Goal: Information Seeking & Learning: Learn about a topic

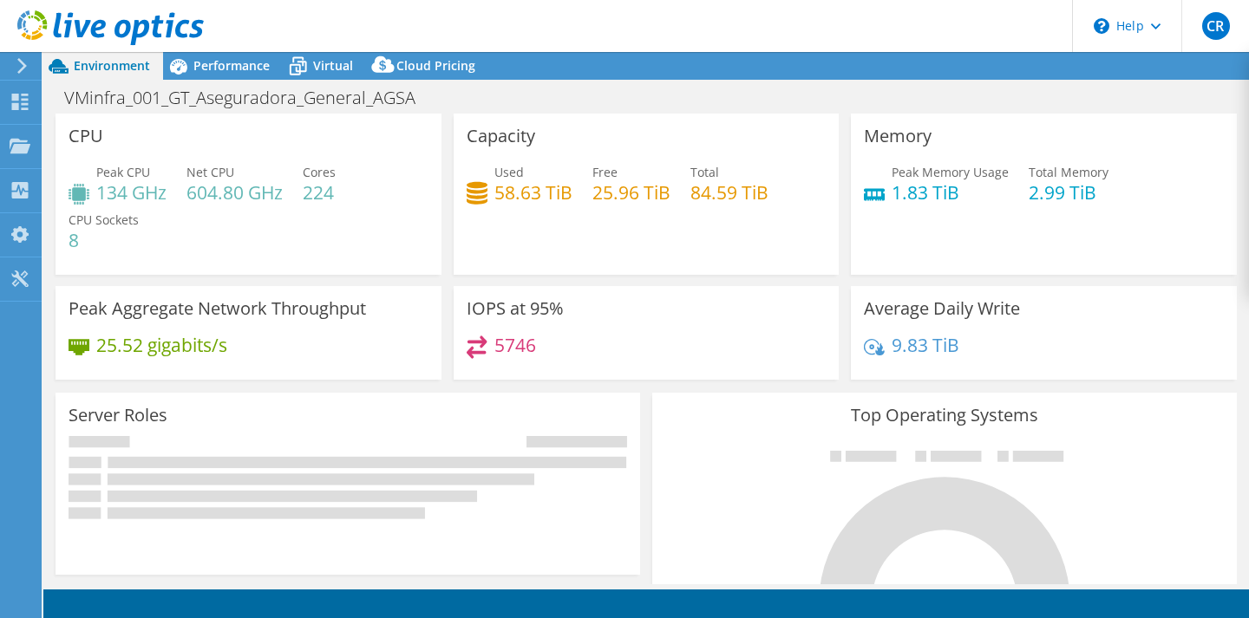
select select "USD"
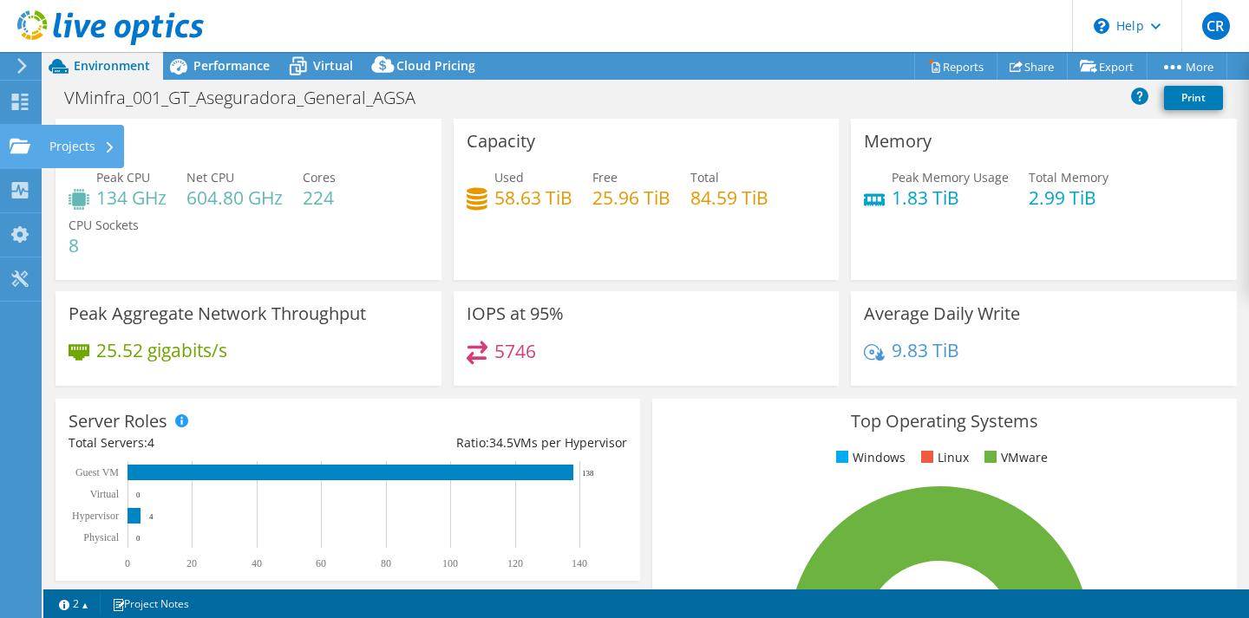
click at [28, 147] on use at bounding box center [20, 145] width 21 height 15
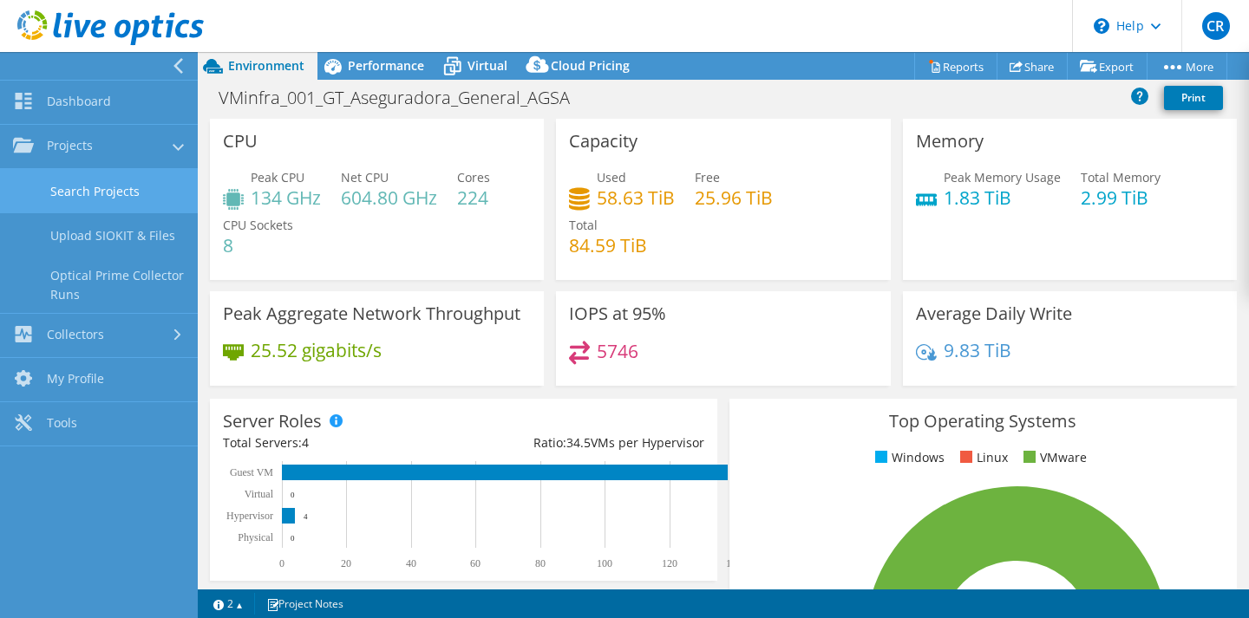
click at [114, 197] on link "Search Projects" at bounding box center [99, 191] width 198 height 44
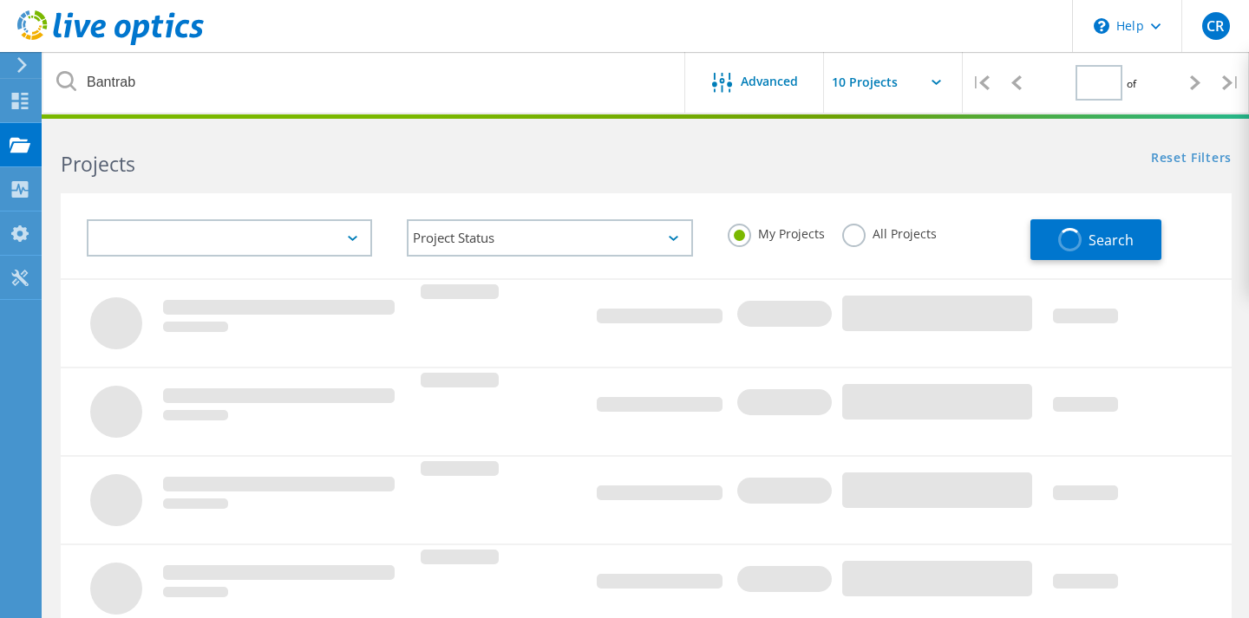
type input "1"
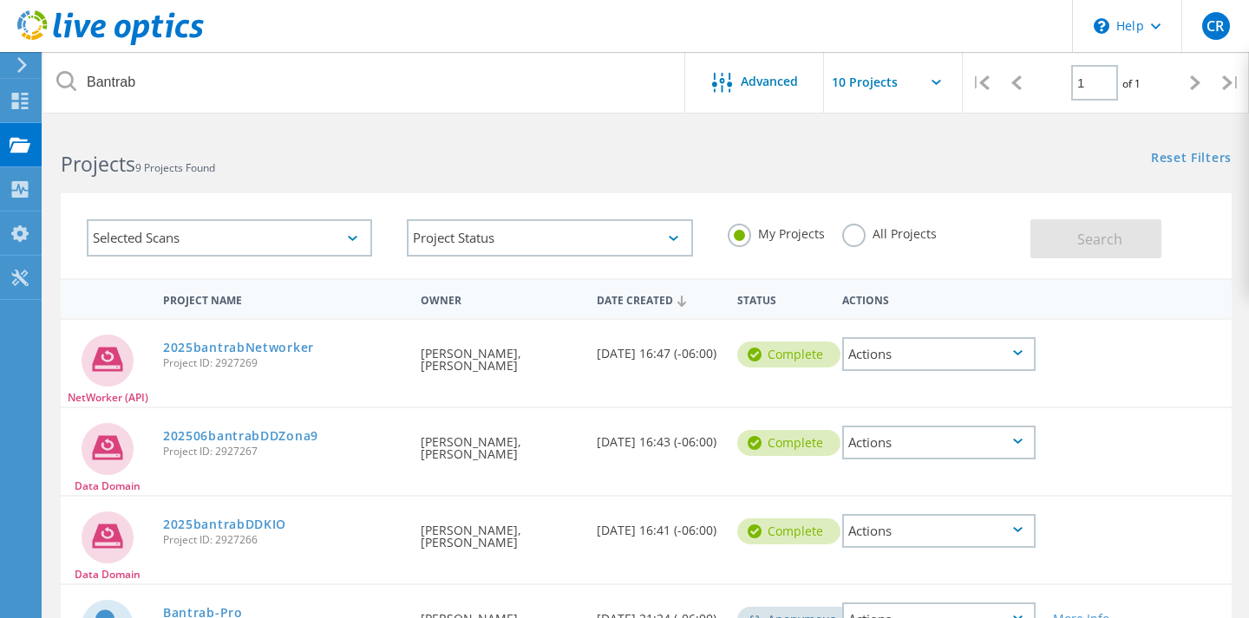
click at [226, 186] on div "Selected Scans Project Status In Progress Complete Published Anonymous Archived…" at bounding box center [645, 225] width 1205 height 107
click at [215, 166] on span "9 Projects Found" at bounding box center [175, 167] width 80 height 15
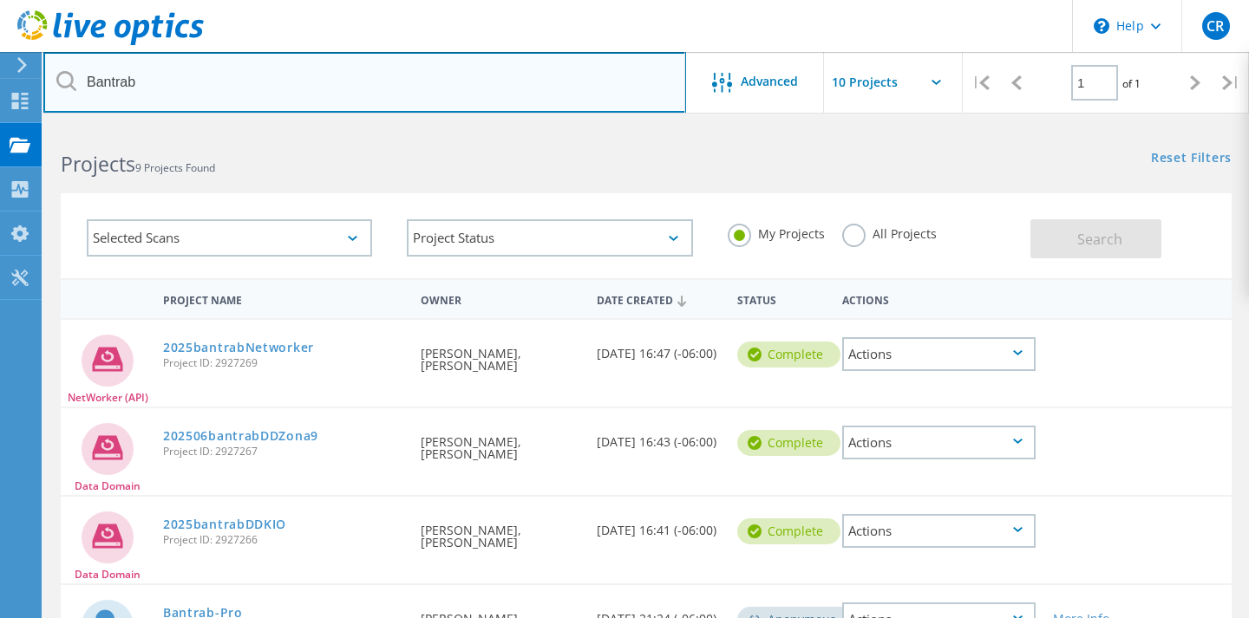
click at [183, 75] on input "Bantrab" at bounding box center [364, 82] width 643 height 61
type input "B"
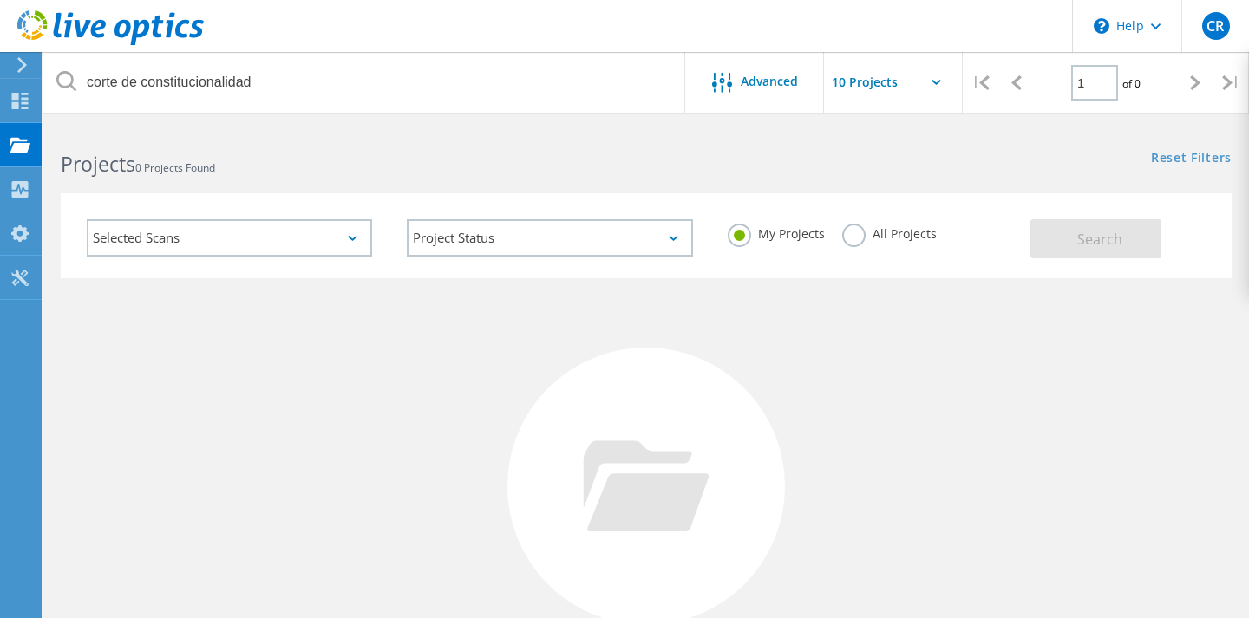
click at [598, 481] on icon at bounding box center [647, 486] width 126 height 91
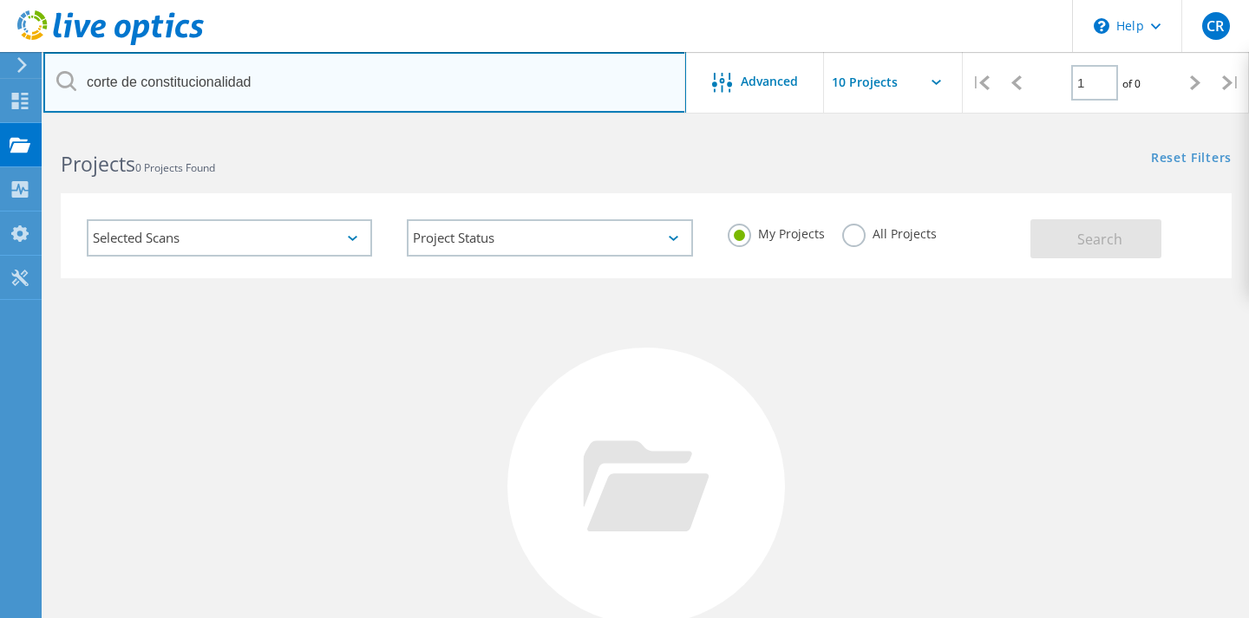
drag, startPoint x: 270, startPoint y: 88, endPoint x: 63, endPoint y: 75, distance: 206.8
click at [63, 75] on div "corte de constitucionalidad" at bounding box center [364, 82] width 642 height 61
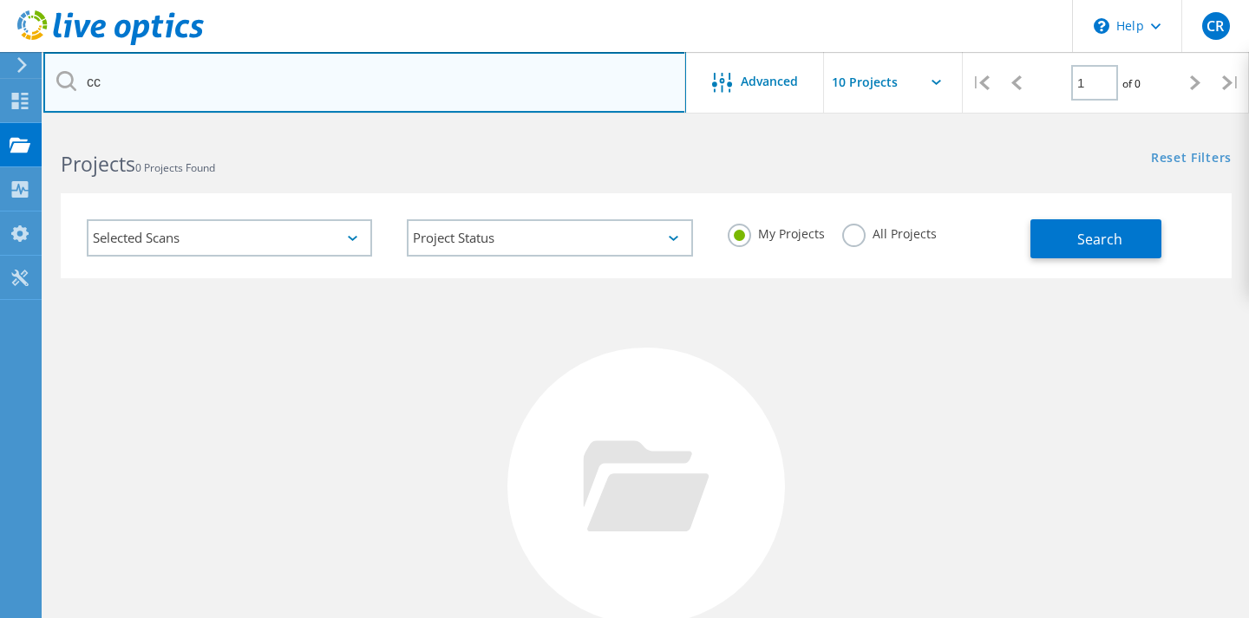
type input "c"
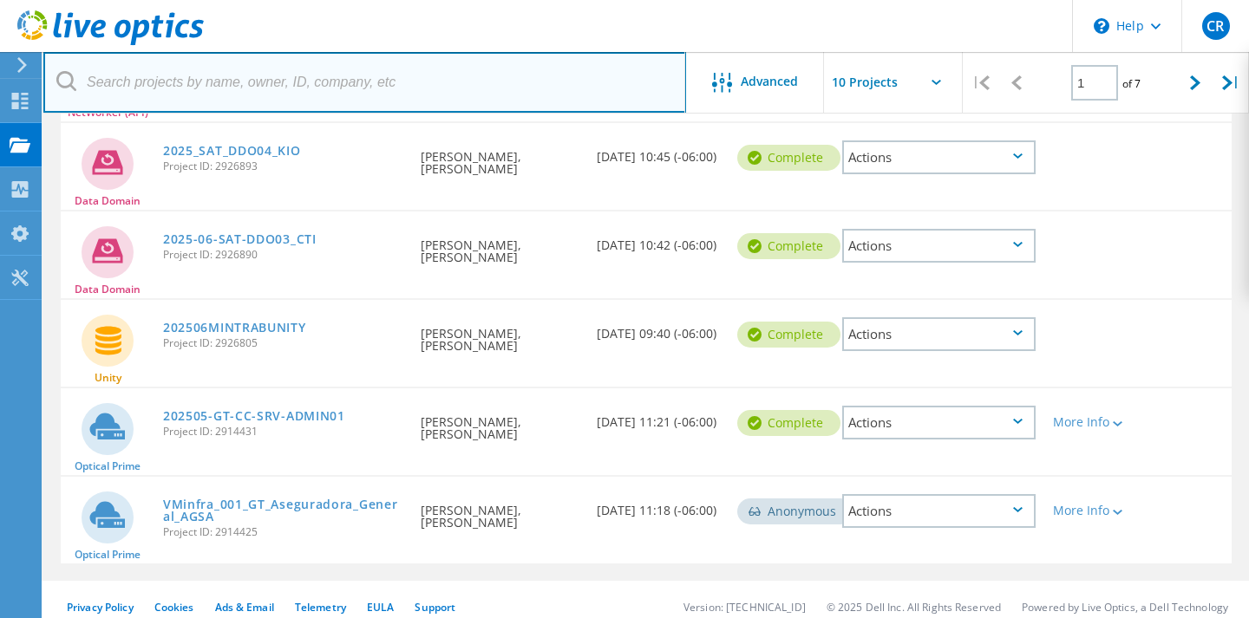
scroll to position [654, 0]
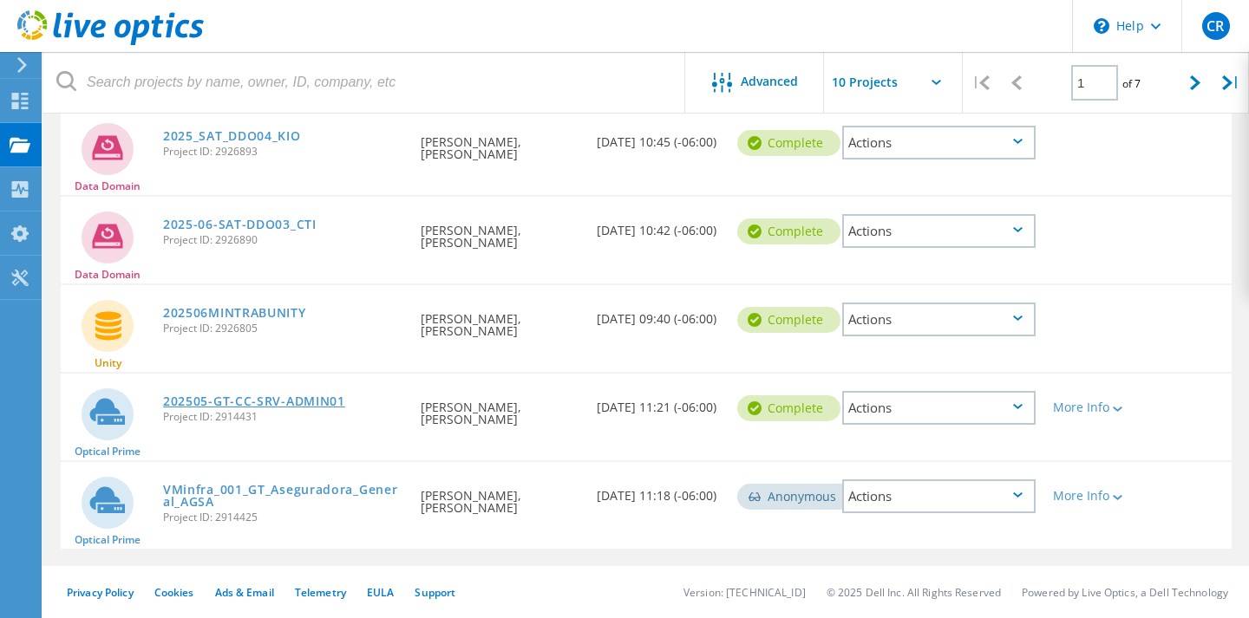
click at [232, 402] on link "202505-GT-CC-SRV-ADMIN01" at bounding box center [254, 401] width 182 height 12
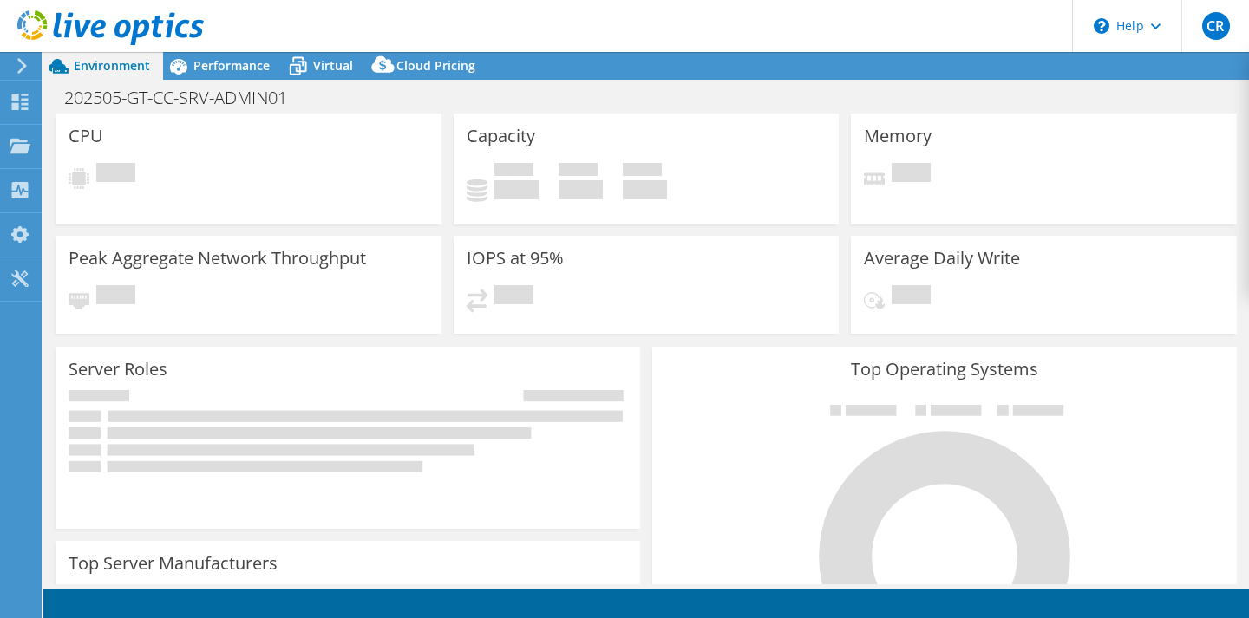
select select "USD"
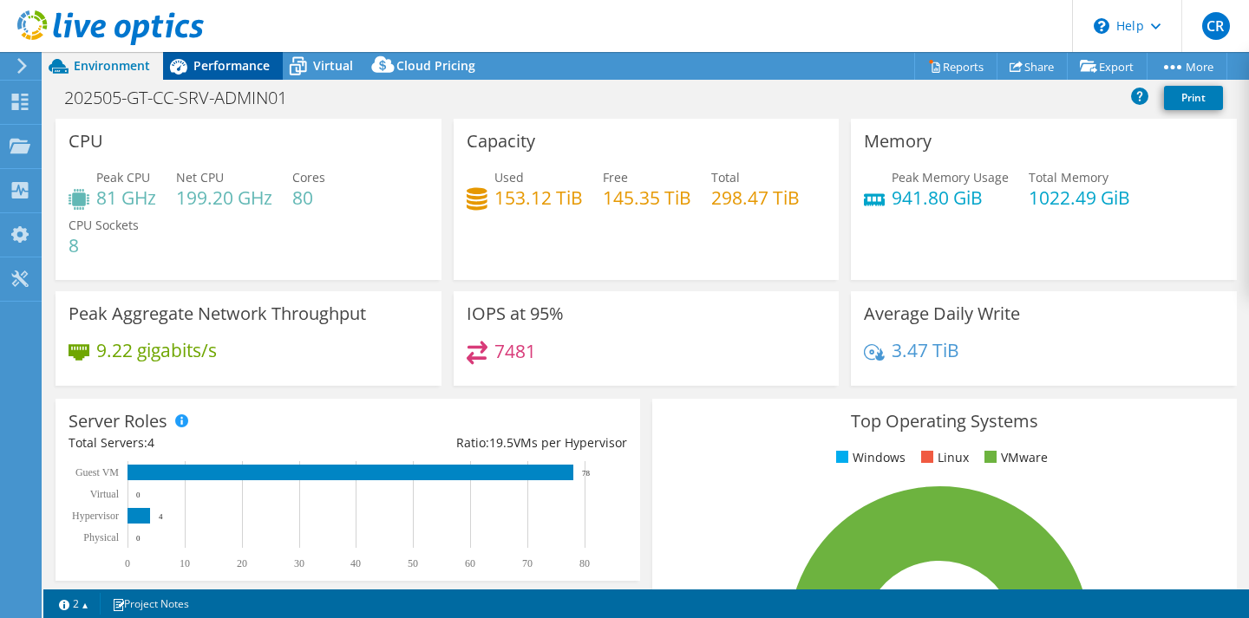
click at [231, 76] on div "Performance" at bounding box center [223, 66] width 120 height 28
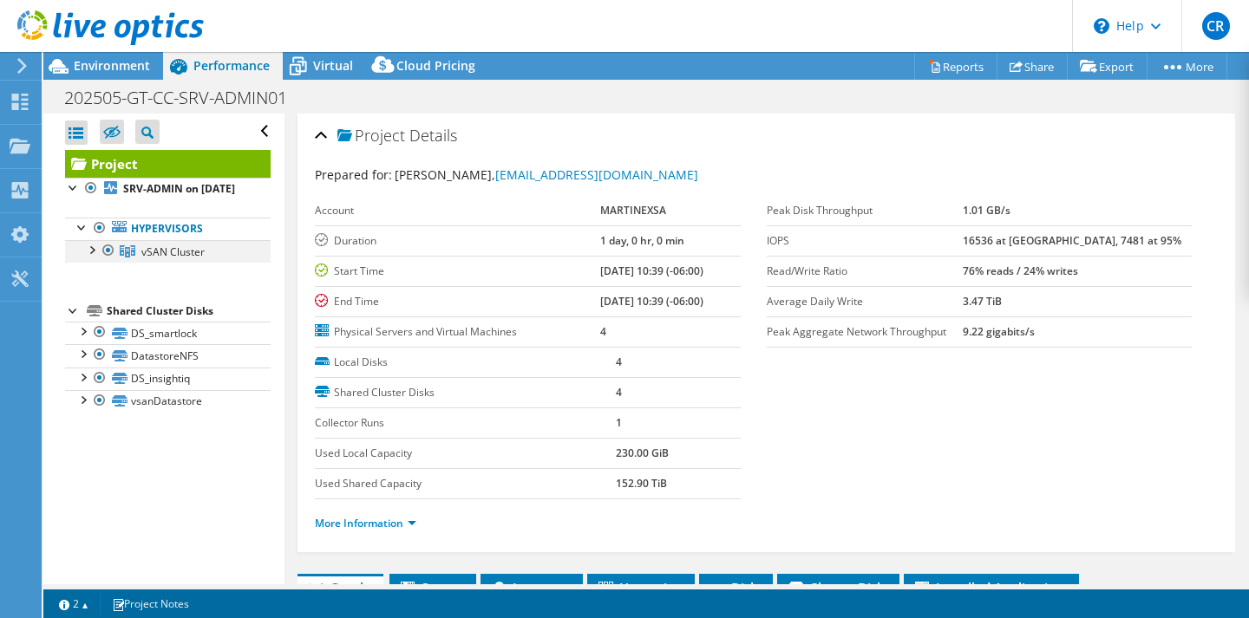
click at [100, 261] on div at bounding box center [108, 250] width 17 height 21
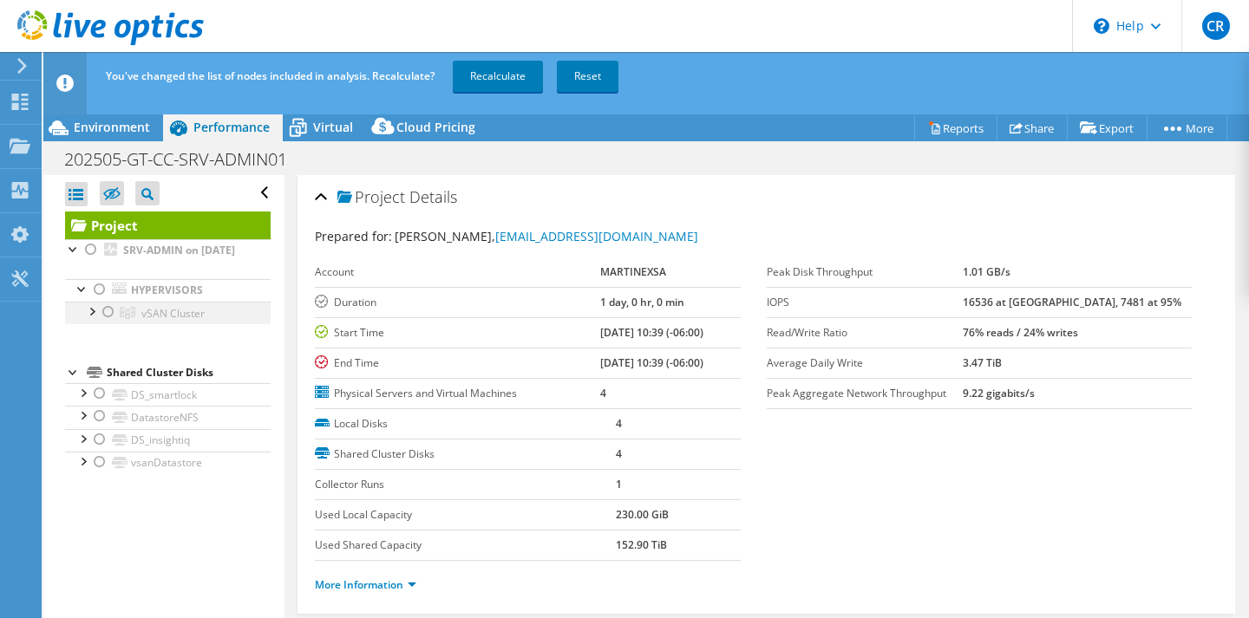
click at [90, 319] on div at bounding box center [90, 310] width 17 height 17
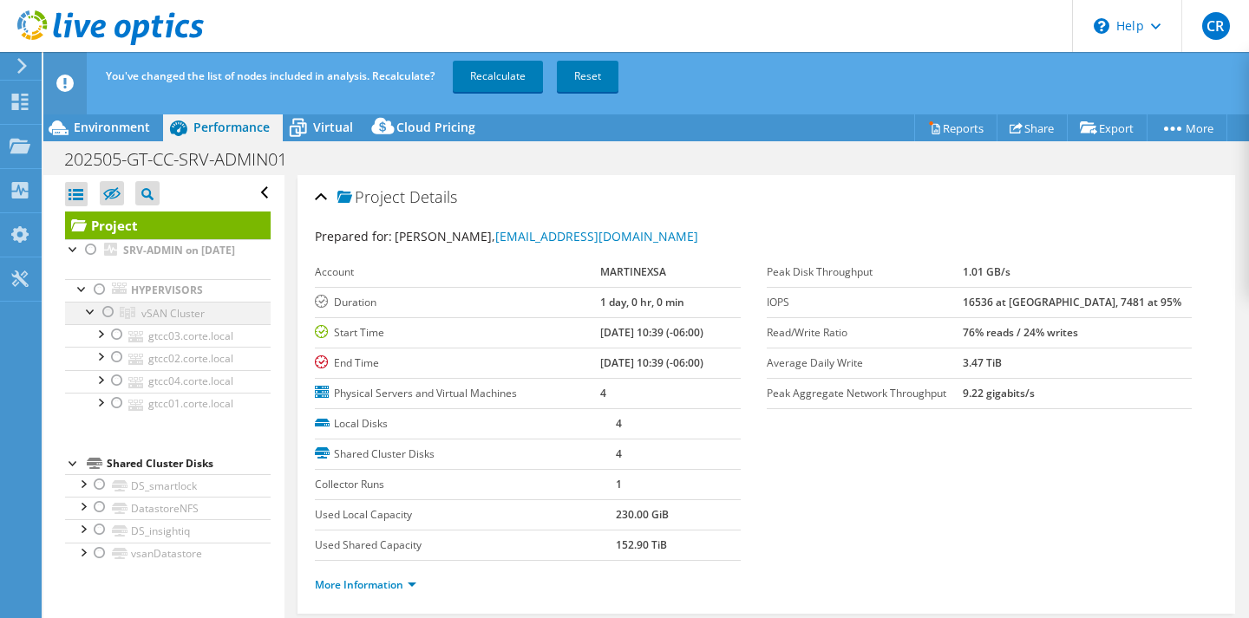
click at [105, 323] on div at bounding box center [108, 312] width 17 height 21
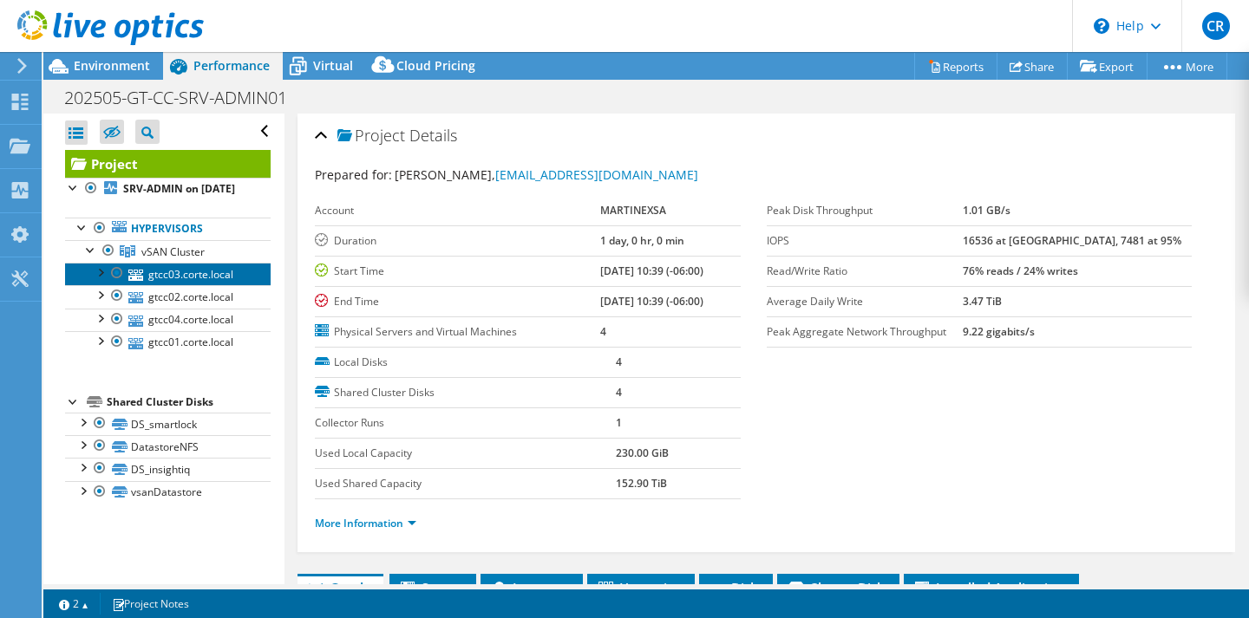
click at [182, 285] on link "gtcc03.corte.local" at bounding box center [168, 274] width 206 height 23
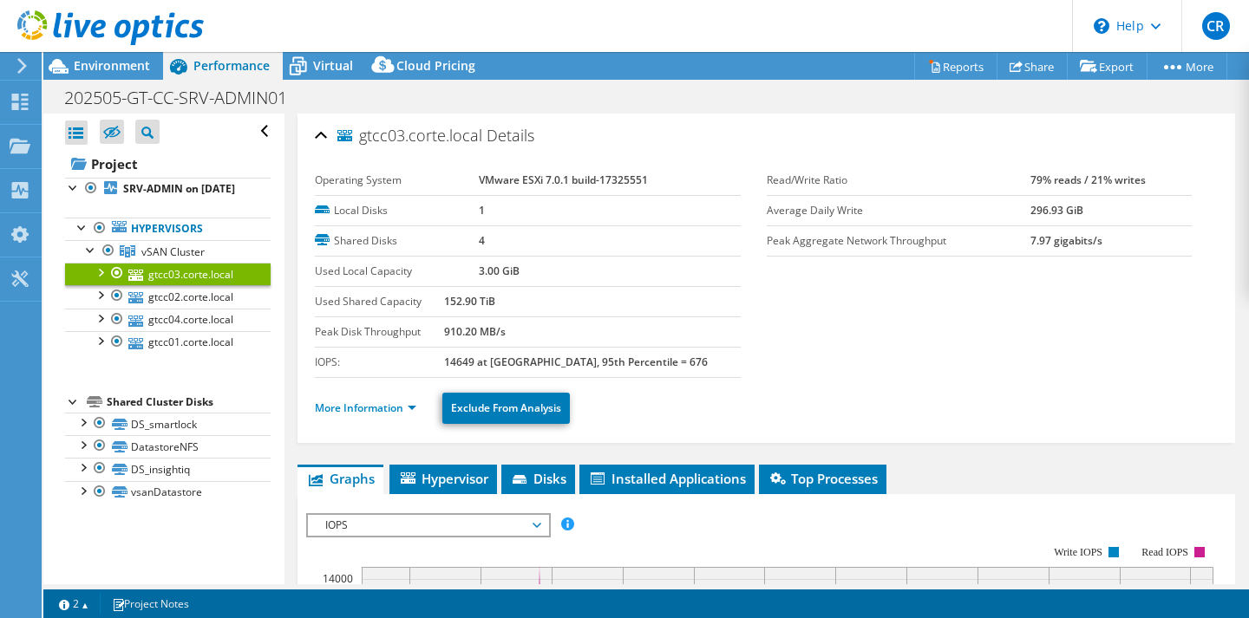
click at [106, 280] on div at bounding box center [99, 271] width 17 height 17
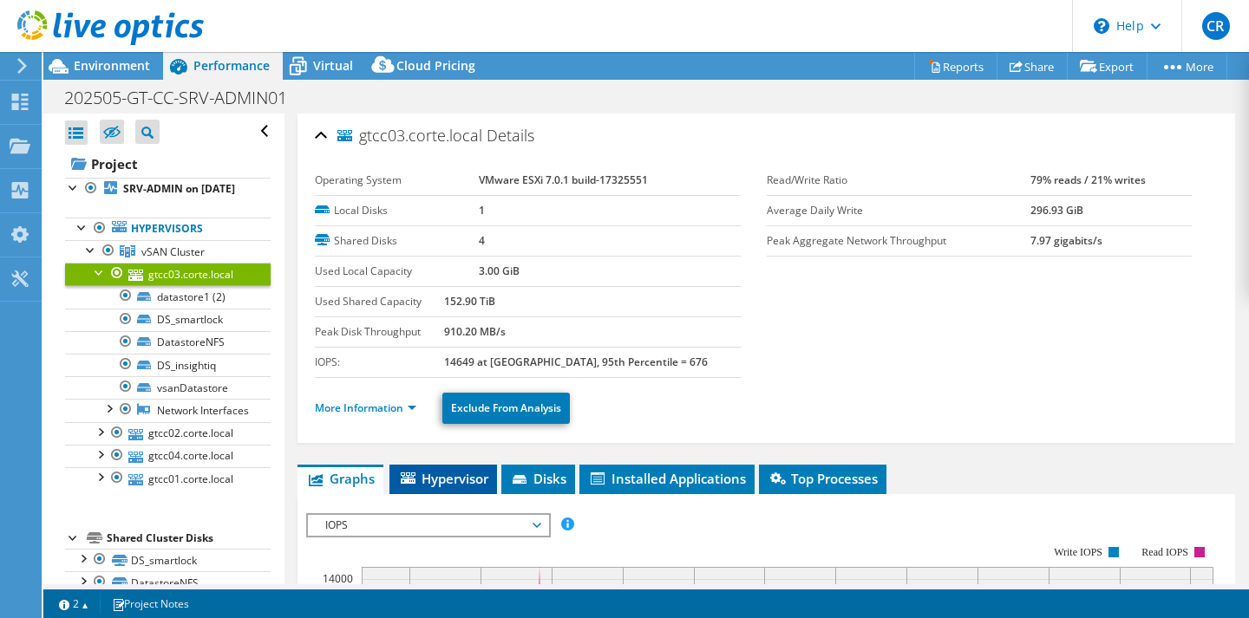
click at [464, 480] on span "Hypervisor" at bounding box center [443, 478] width 90 height 17
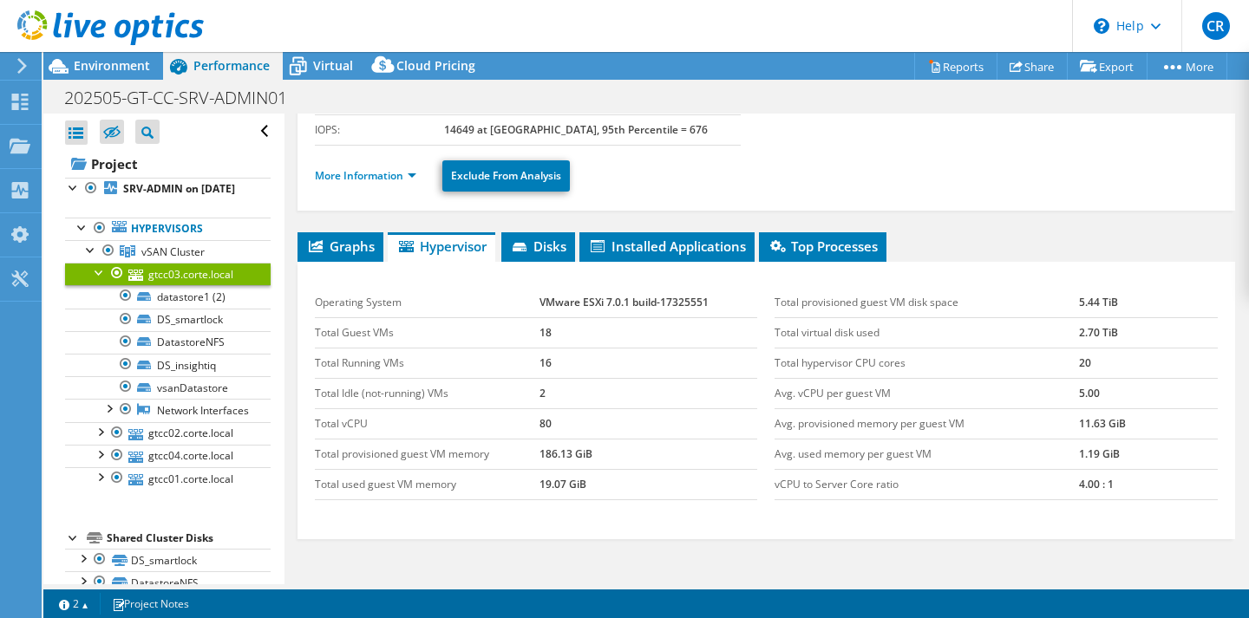
scroll to position [235, 0]
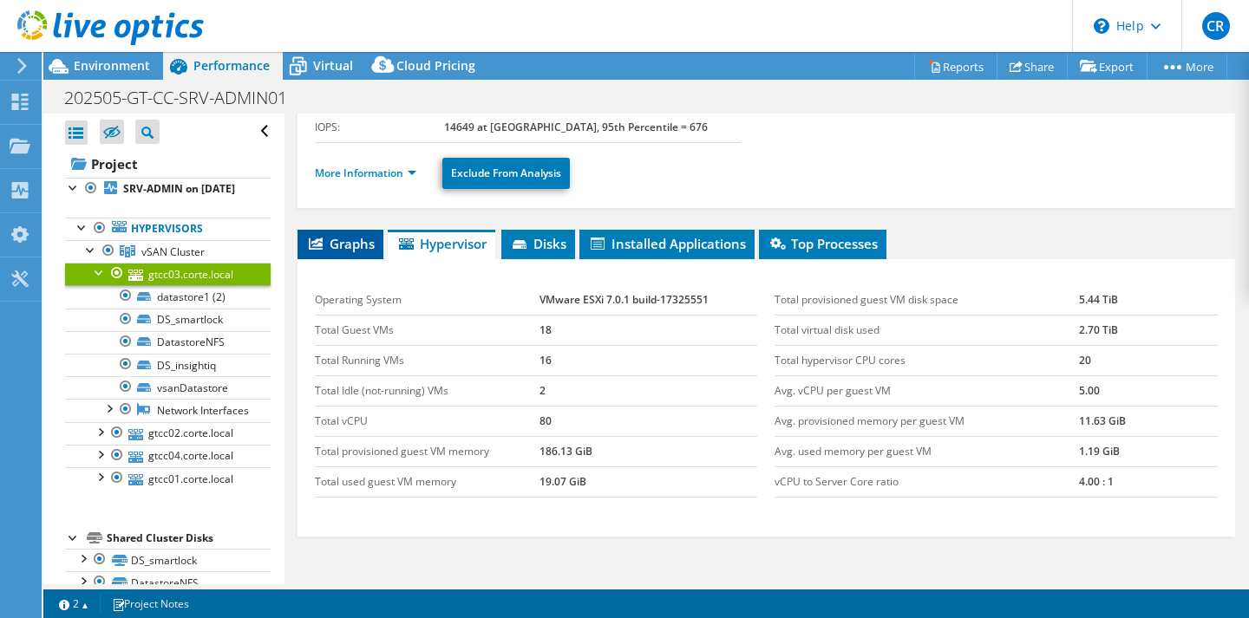
click at [345, 239] on span "Graphs" at bounding box center [340, 243] width 69 height 17
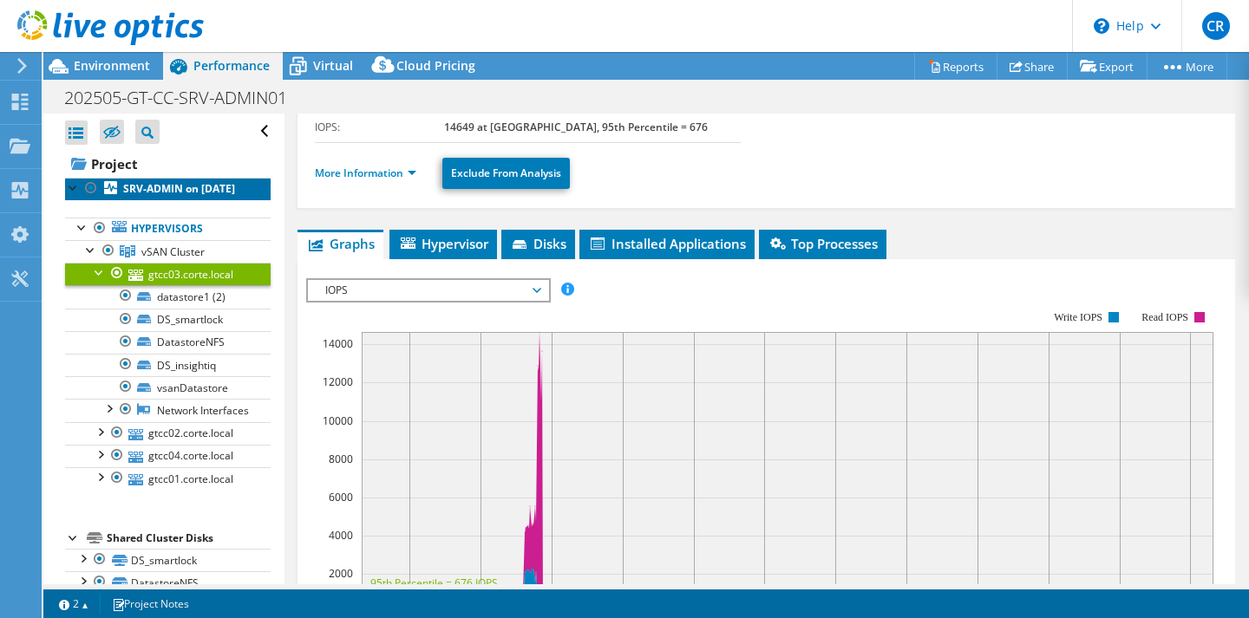
click at [160, 195] on b "SRV-ADMIN on [DATE]" at bounding box center [179, 188] width 112 height 15
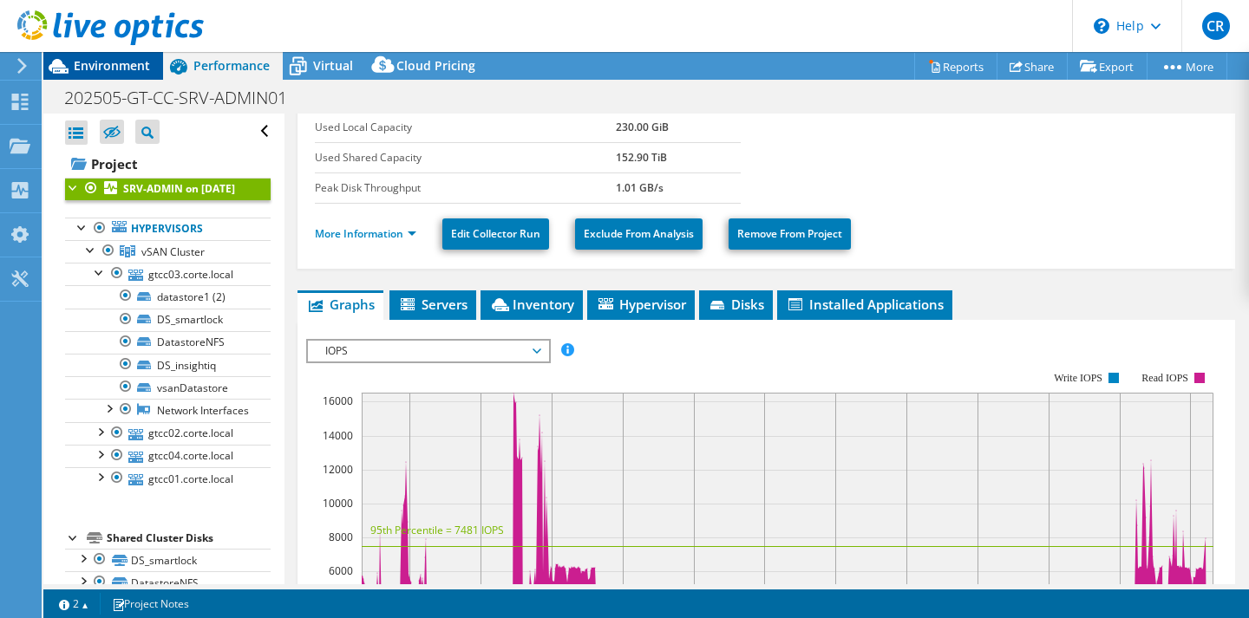
click at [124, 70] on span "Environment" at bounding box center [112, 65] width 76 height 16
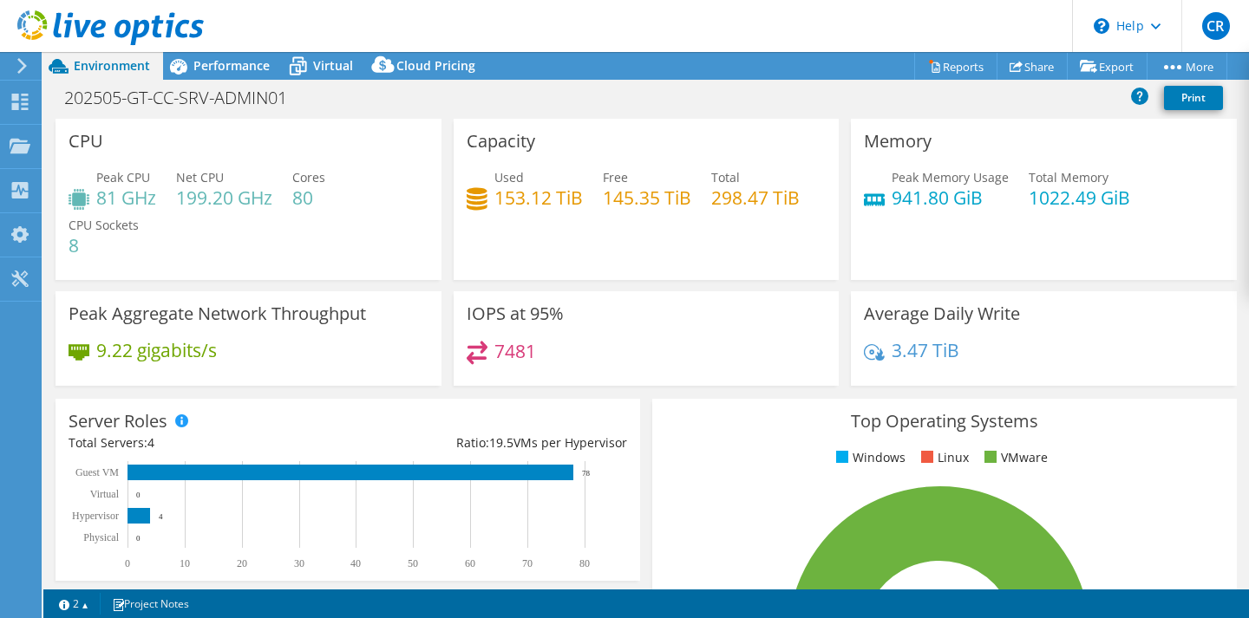
click at [199, 189] on h4 "199.20 GHz" at bounding box center [224, 197] width 96 height 19
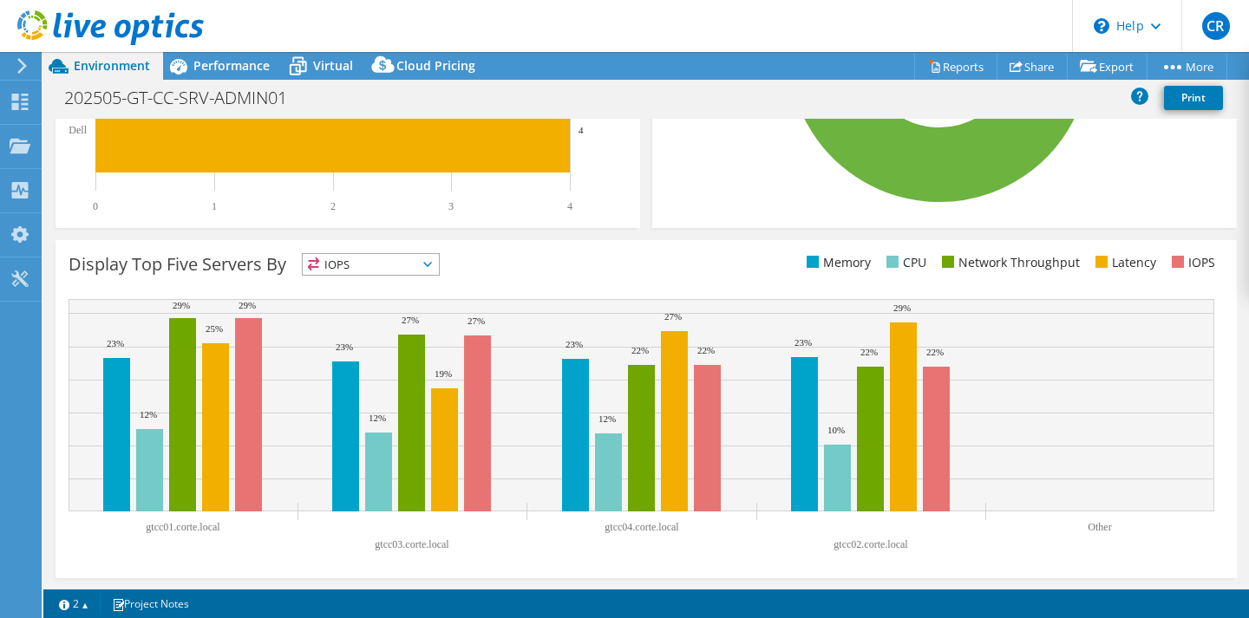
scroll to position [0, 0]
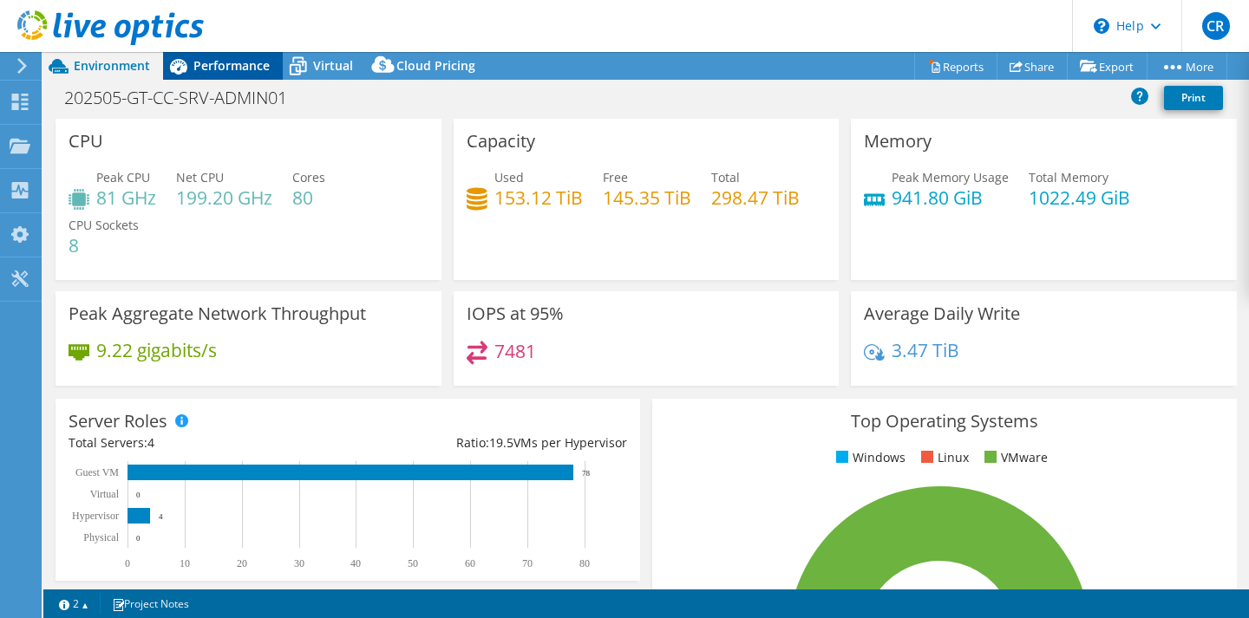
click at [238, 76] on div "Performance" at bounding box center [223, 66] width 120 height 28
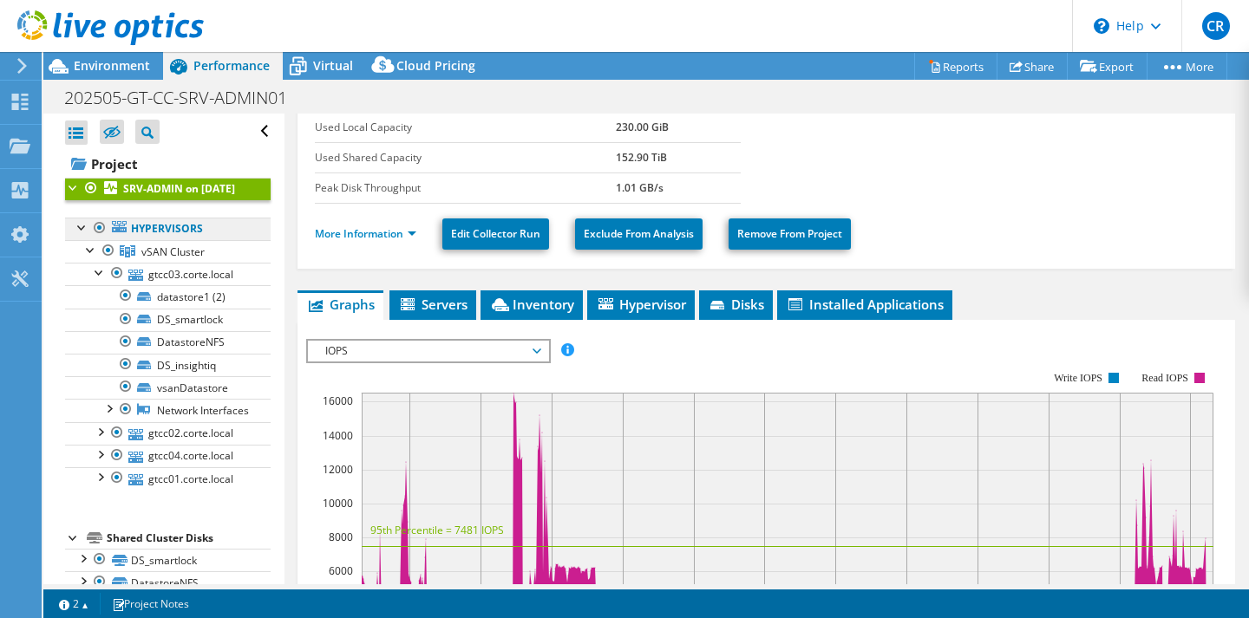
click at [187, 240] on link "Hypervisors" at bounding box center [168, 229] width 206 height 23
click at [177, 240] on link "Hypervisors" at bounding box center [168, 229] width 206 height 23
click at [184, 240] on link "Hypervisors" at bounding box center [168, 229] width 206 height 23
click at [161, 259] on span "vSAN Cluster" at bounding box center [172, 252] width 63 height 15
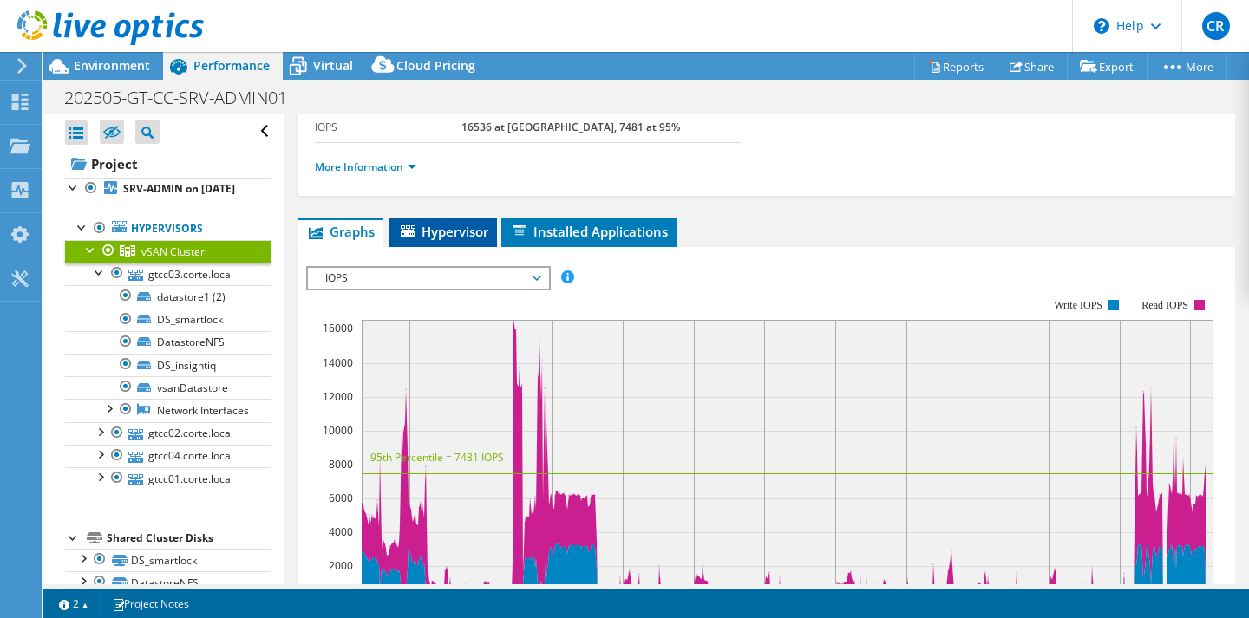
click at [441, 230] on span "Hypervisor" at bounding box center [443, 231] width 90 height 17
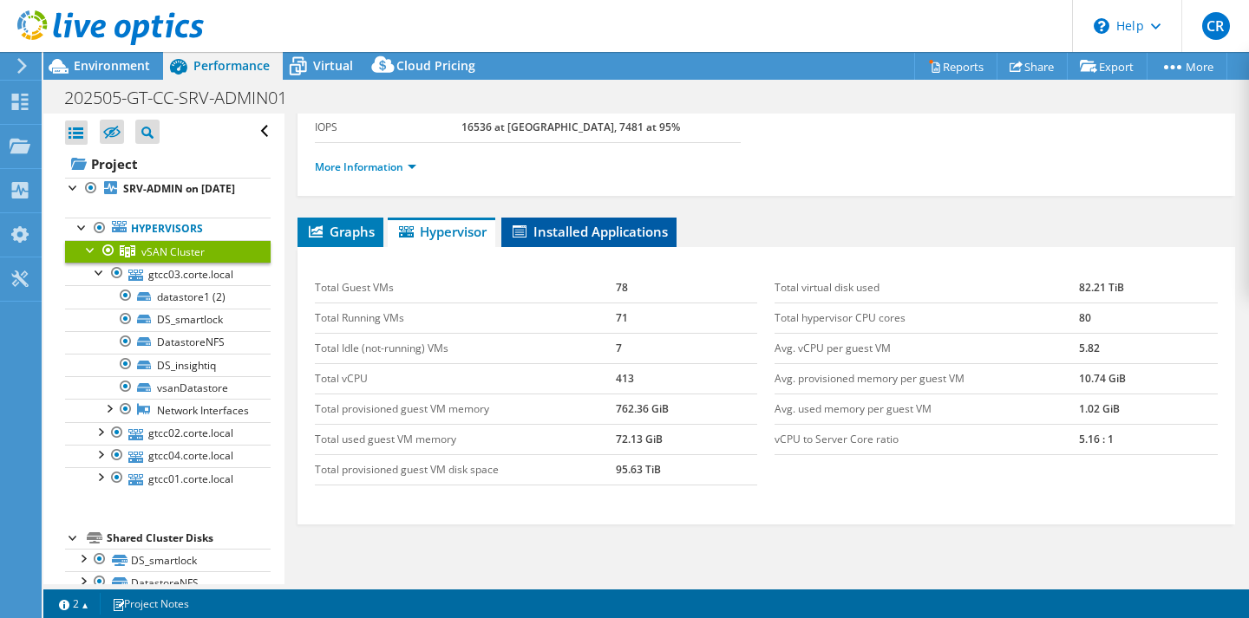
click at [548, 228] on span "Installed Applications" at bounding box center [589, 231] width 158 height 17
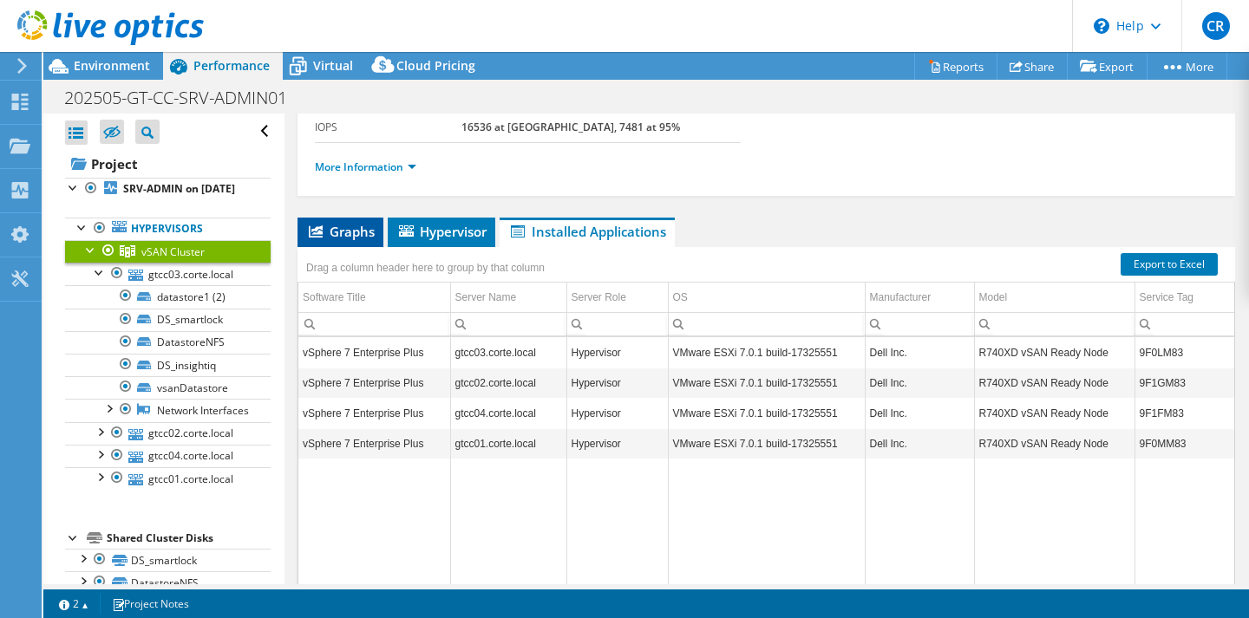
click at [347, 232] on span "Graphs" at bounding box center [340, 231] width 69 height 17
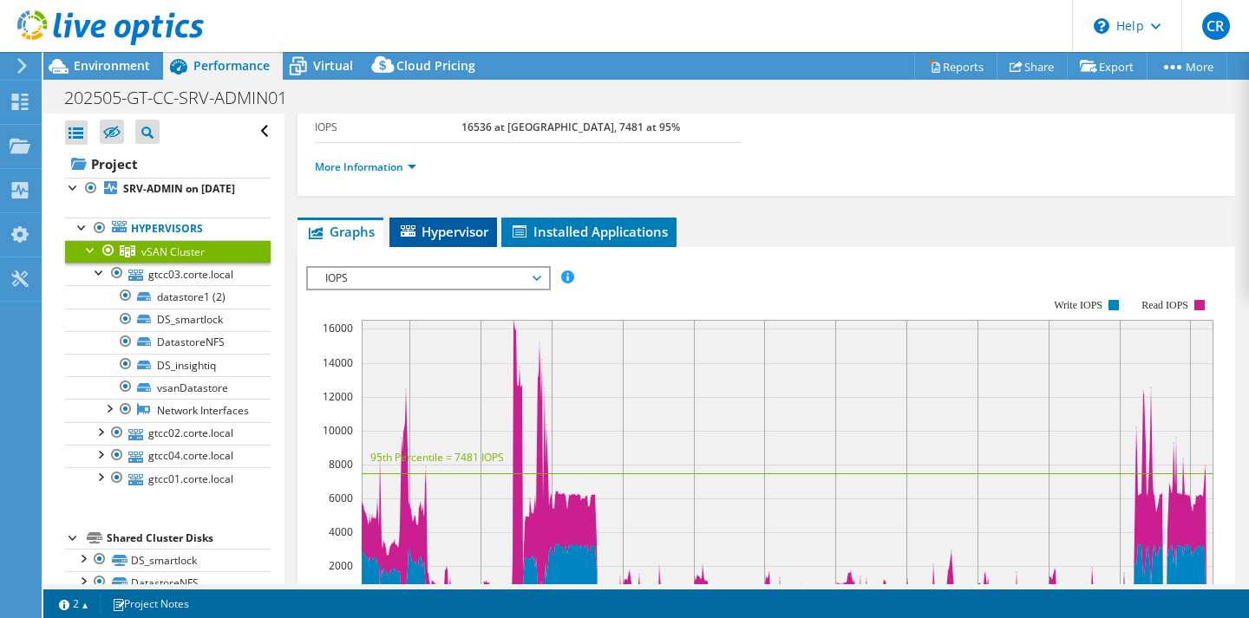
click at [426, 230] on span "Hypervisor" at bounding box center [443, 231] width 90 height 17
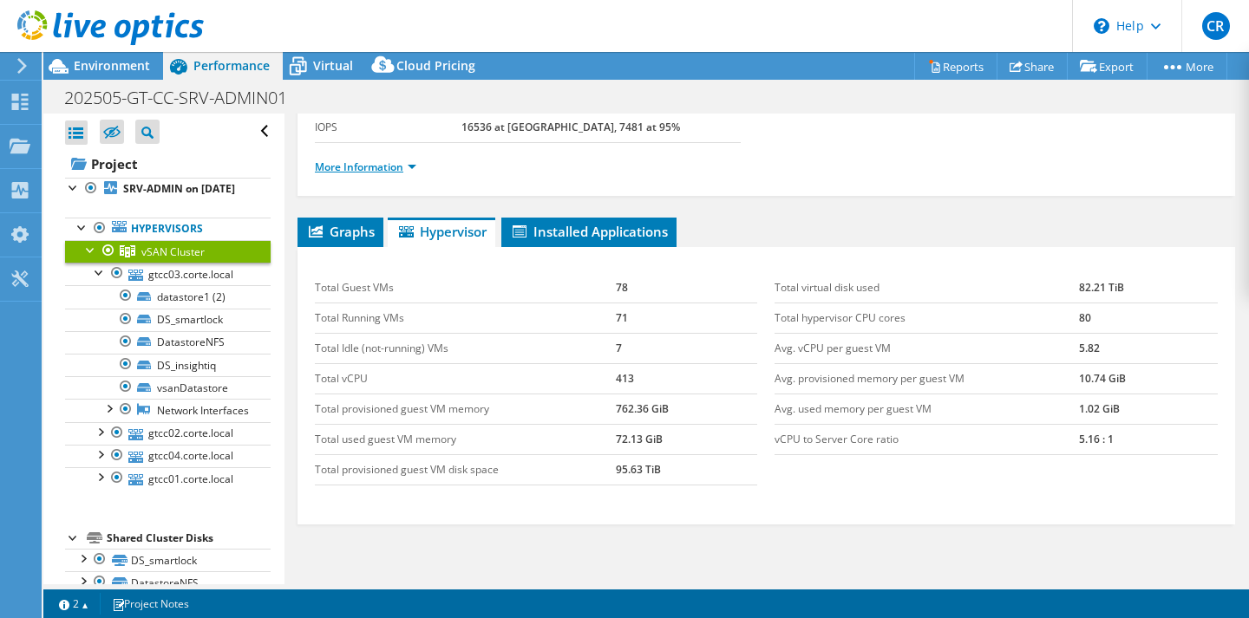
click at [408, 166] on link "More Information" at bounding box center [365, 167] width 101 height 15
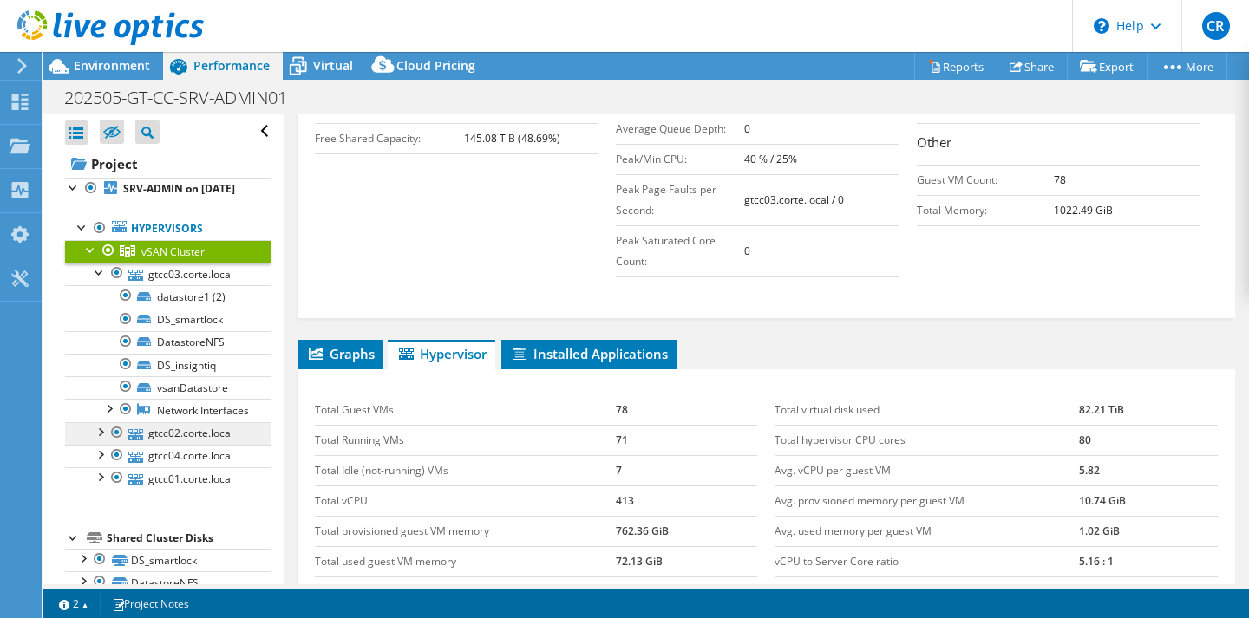
scroll to position [108, 0]
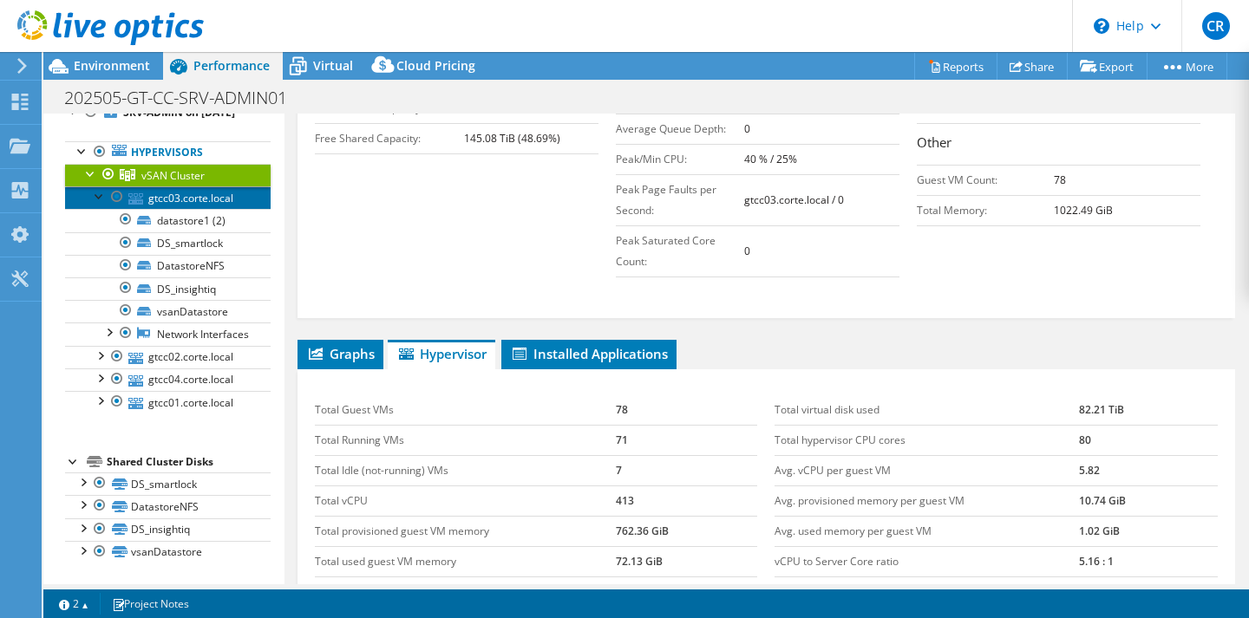
click at [196, 186] on link "gtcc03.corte.local" at bounding box center [168, 197] width 206 height 23
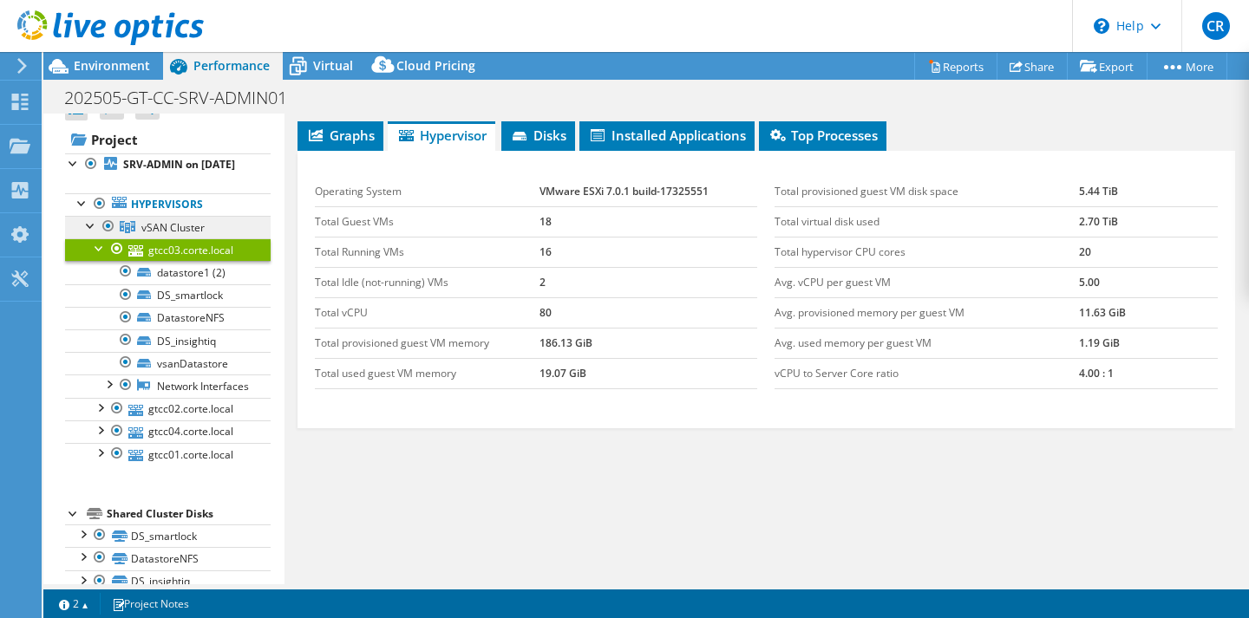
scroll to position [0, 0]
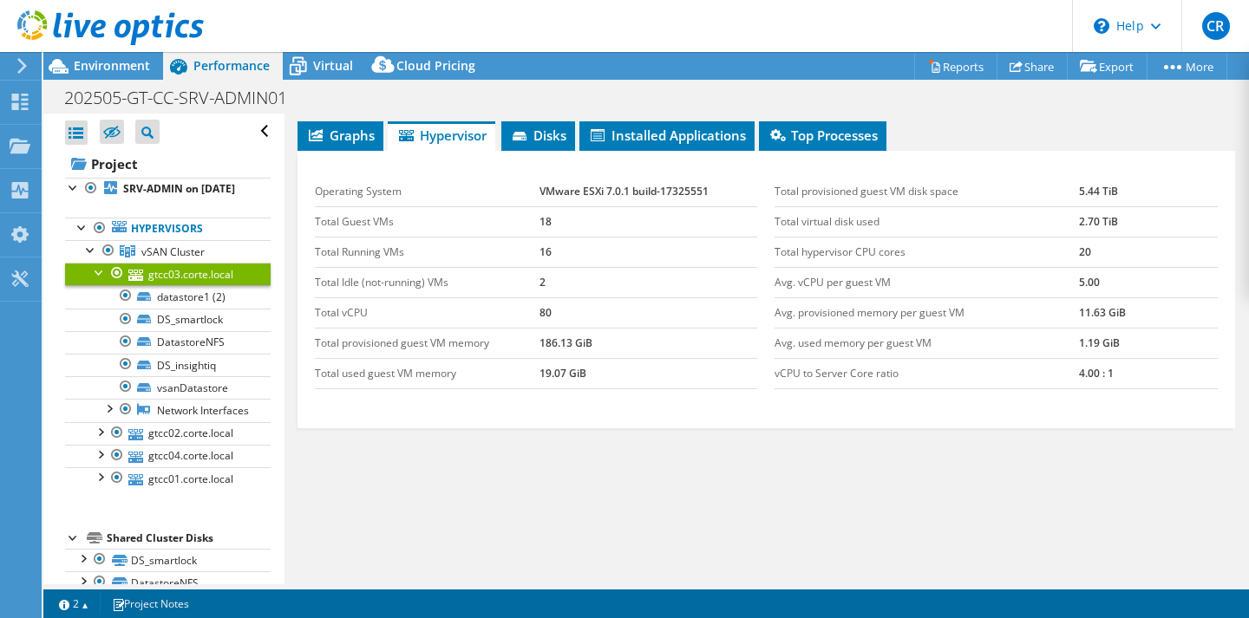
click at [95, 280] on div at bounding box center [99, 271] width 17 height 17
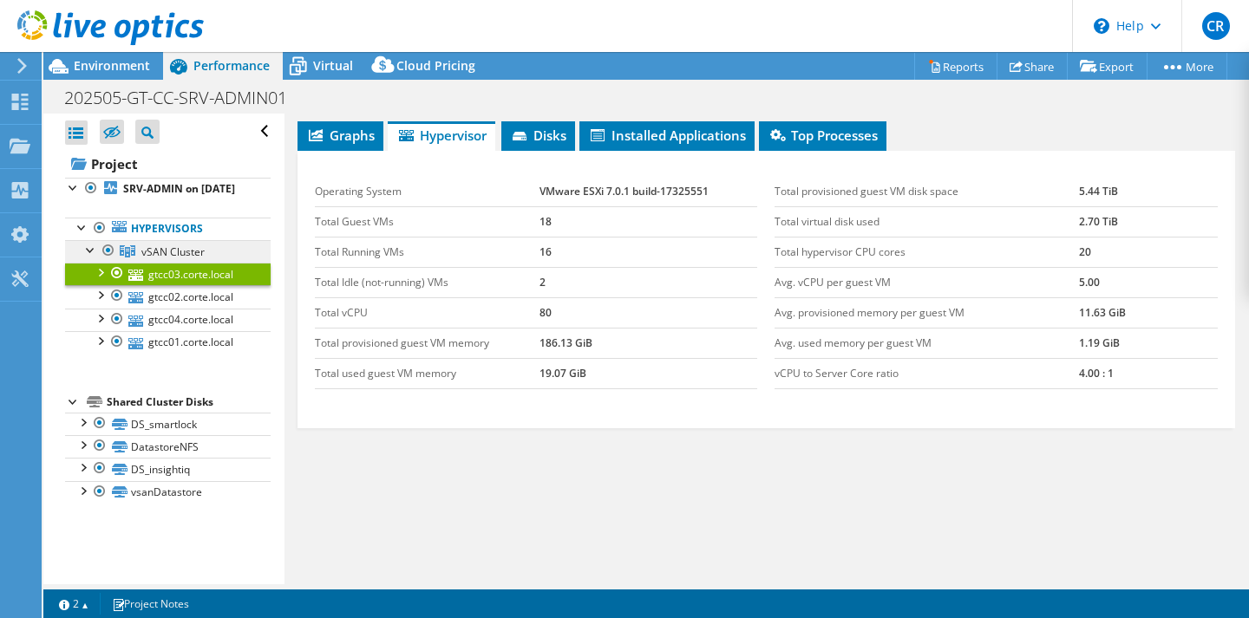
click at [117, 260] on link "vSAN Cluster" at bounding box center [168, 251] width 206 height 23
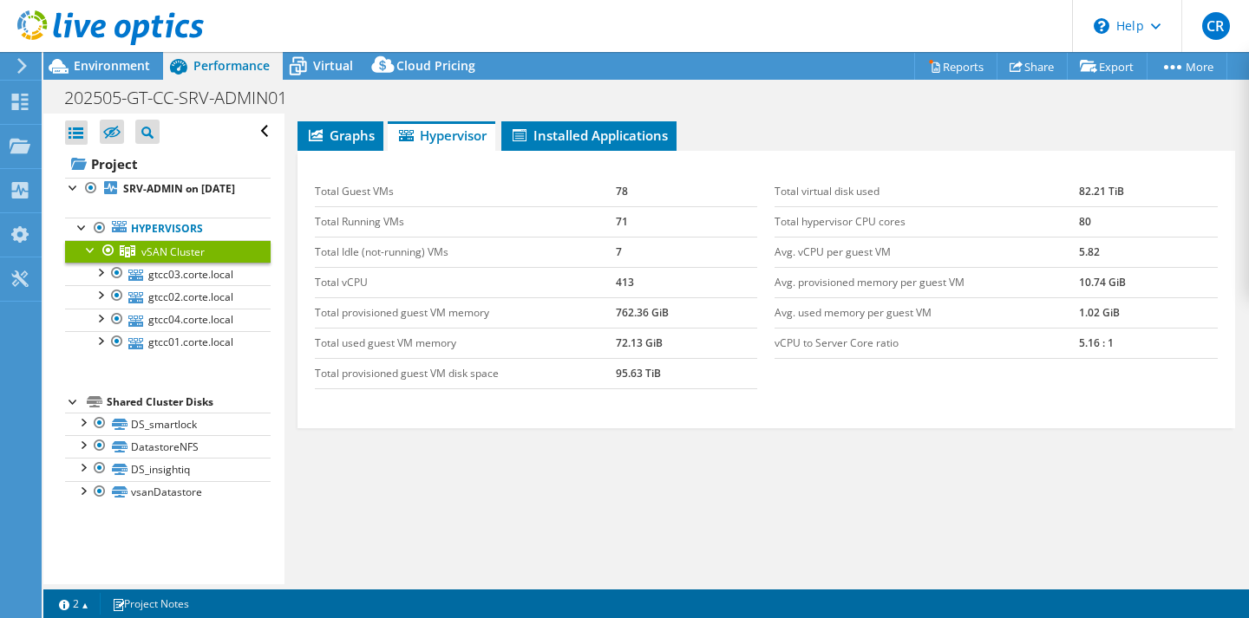
scroll to position [331, 0]
click at [94, 258] on div at bounding box center [90, 248] width 17 height 17
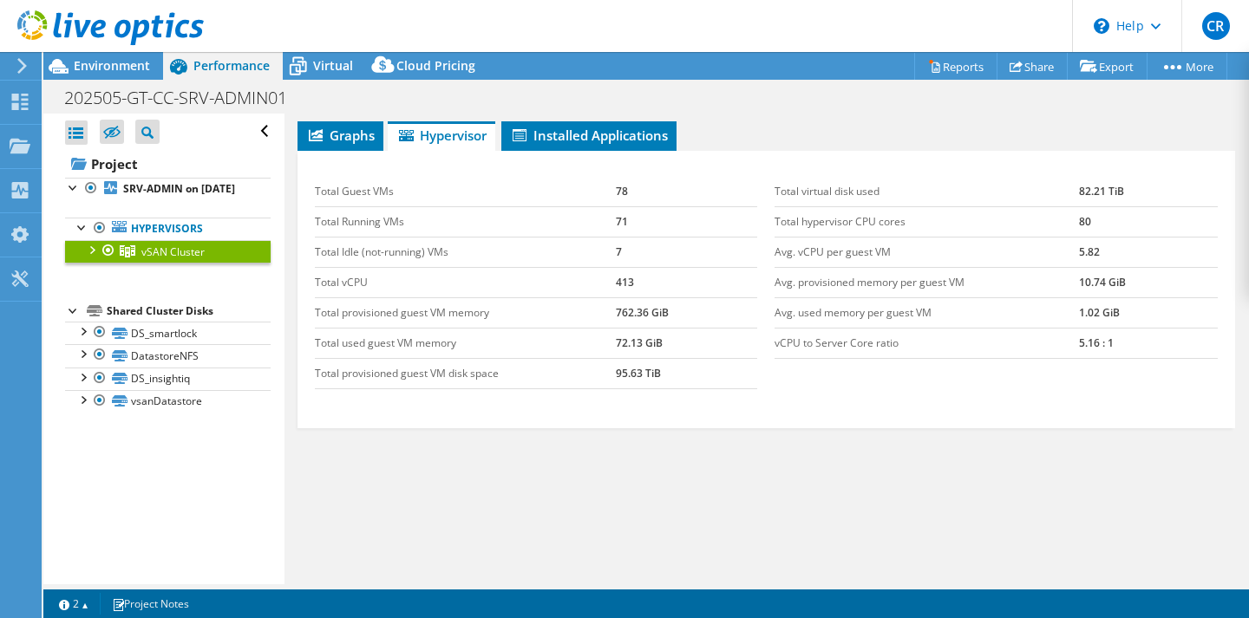
click at [94, 258] on div at bounding box center [90, 248] width 17 height 17
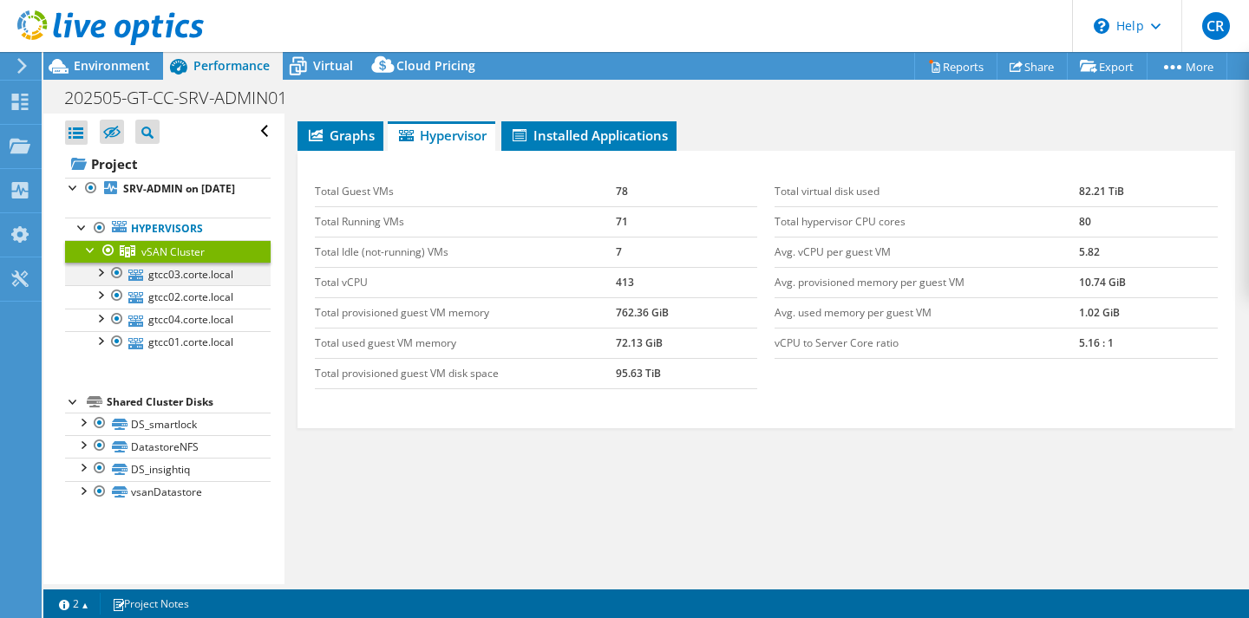
click at [101, 280] on div at bounding box center [99, 271] width 17 height 17
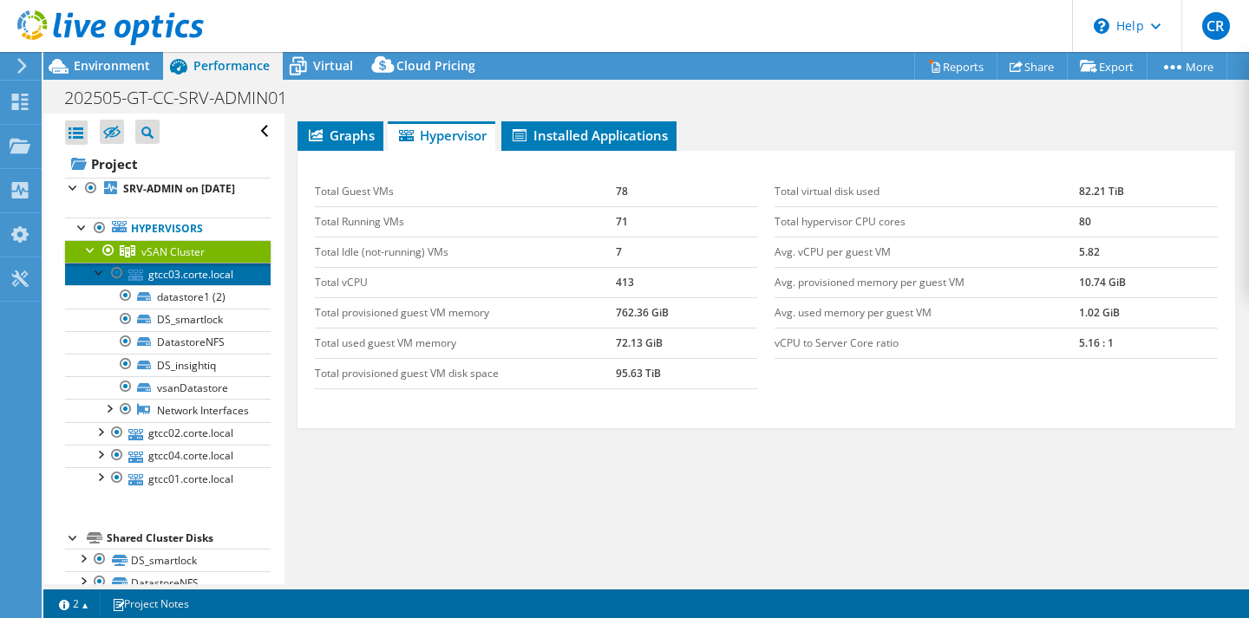
click at [189, 285] on link "gtcc03.corte.local" at bounding box center [168, 274] width 206 height 23
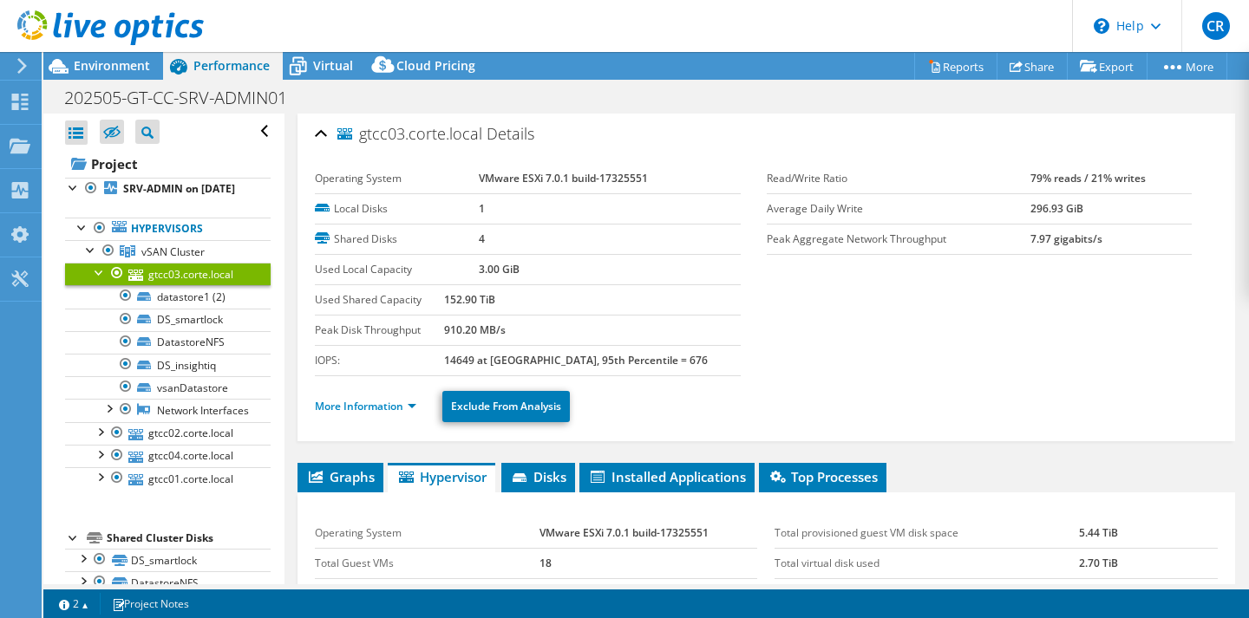
scroll to position [0, 0]
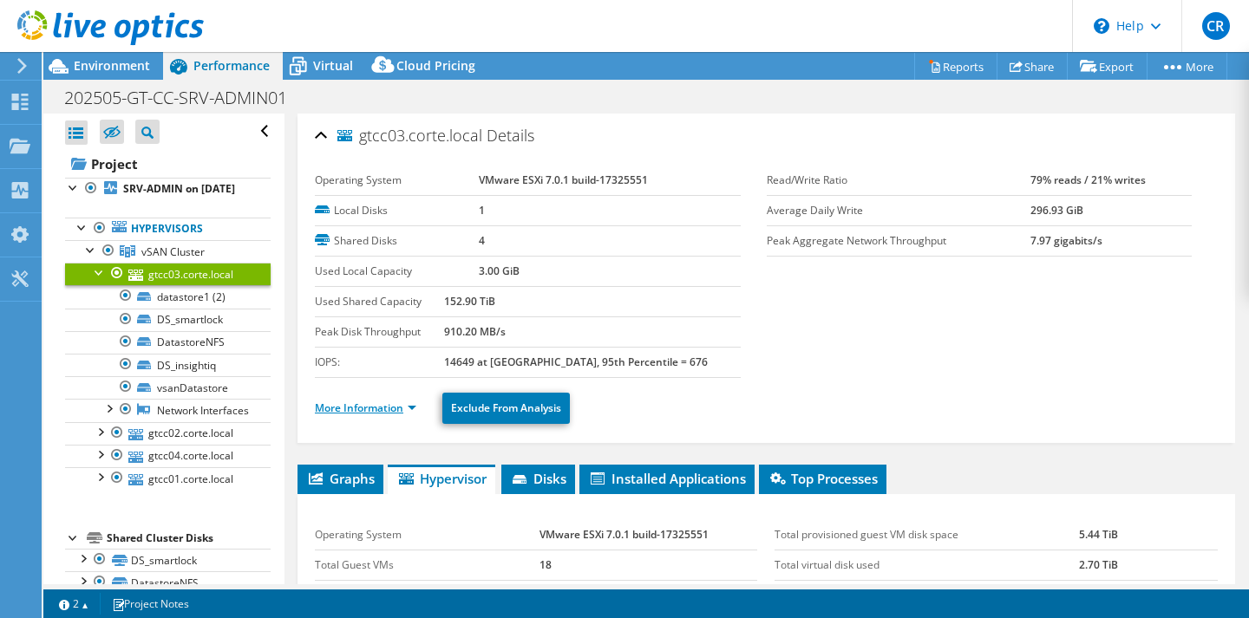
click at [383, 404] on link "More Information" at bounding box center [365, 408] width 101 height 15
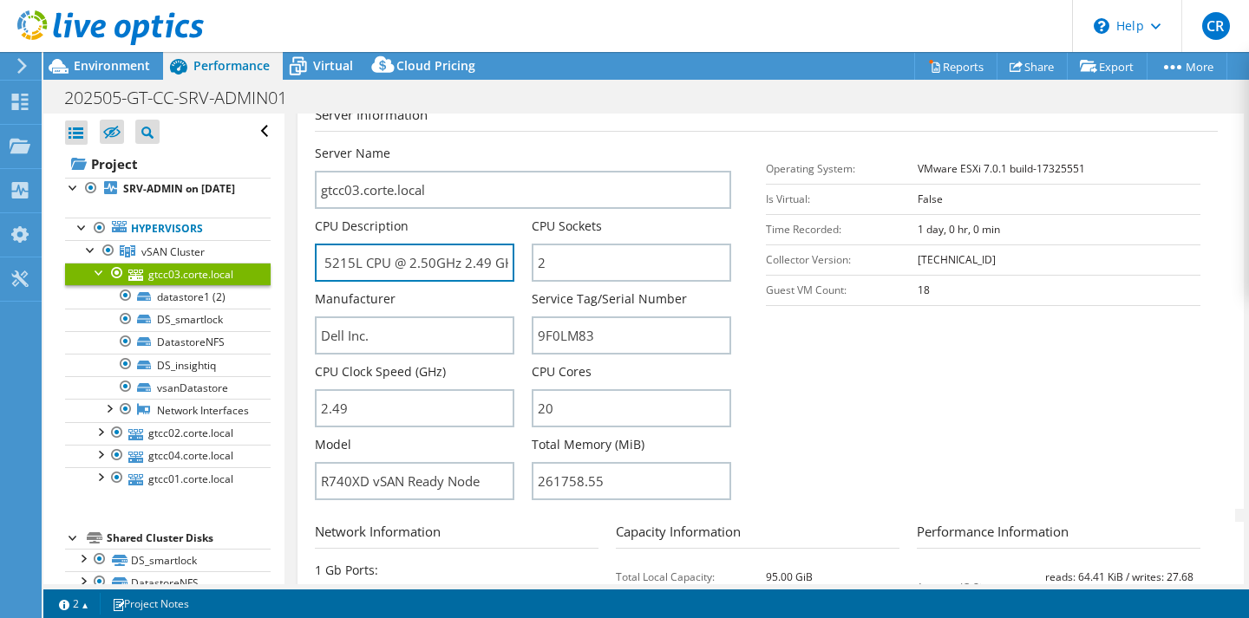
scroll to position [0, 133]
drag, startPoint x: 321, startPoint y: 261, endPoint x: 527, endPoint y: 274, distance: 206.8
click at [527, 274] on div "CPU Description Intel(R) Xeon(R) Gold 5215L CPU @ 2.50GHz 2.49 GHz" at bounding box center [423, 250] width 217 height 64
